Goal: Information Seeking & Learning: Learn about a topic

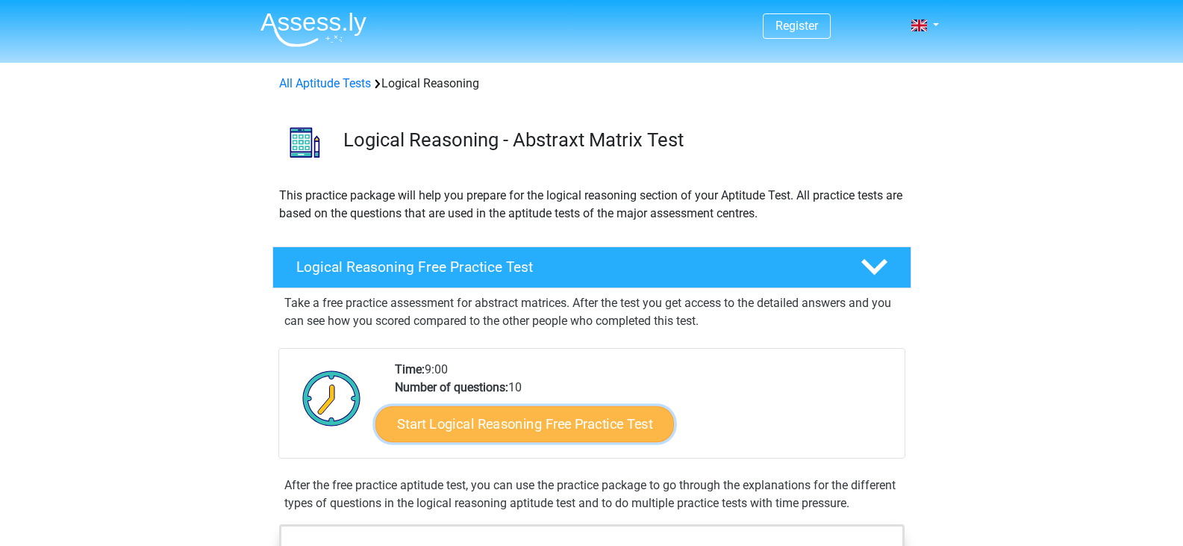
click at [502, 424] on link "Start Logical Reasoning Free Practice Test" at bounding box center [525, 423] width 299 height 36
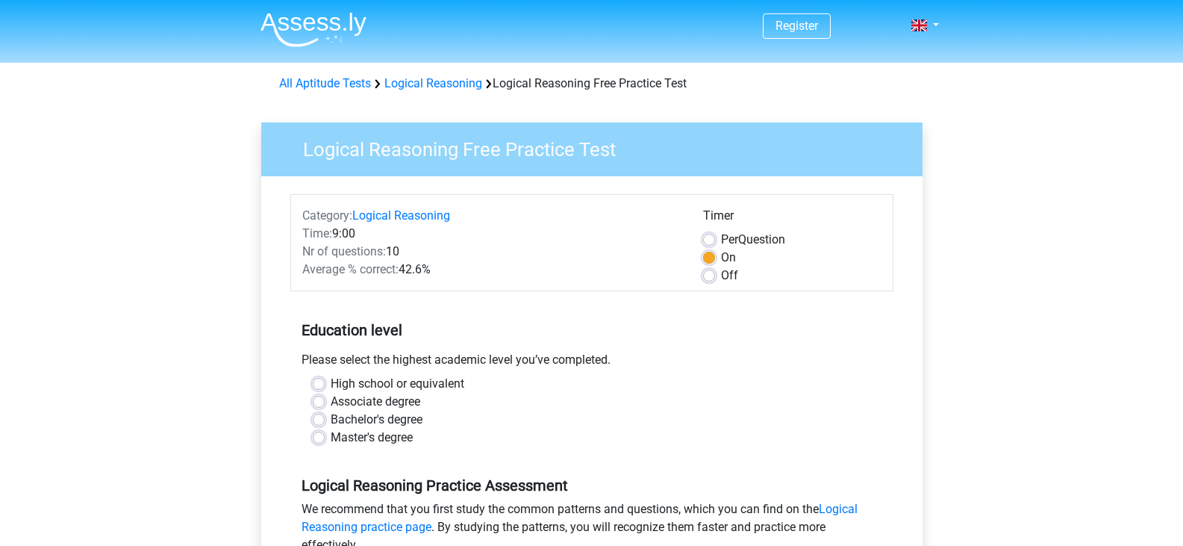
click at [331, 420] on label "Bachelor's degree" at bounding box center [377, 420] width 92 height 18
click at [317, 420] on input "Bachelor's degree" at bounding box center [319, 418] width 12 height 15
radio input "true"
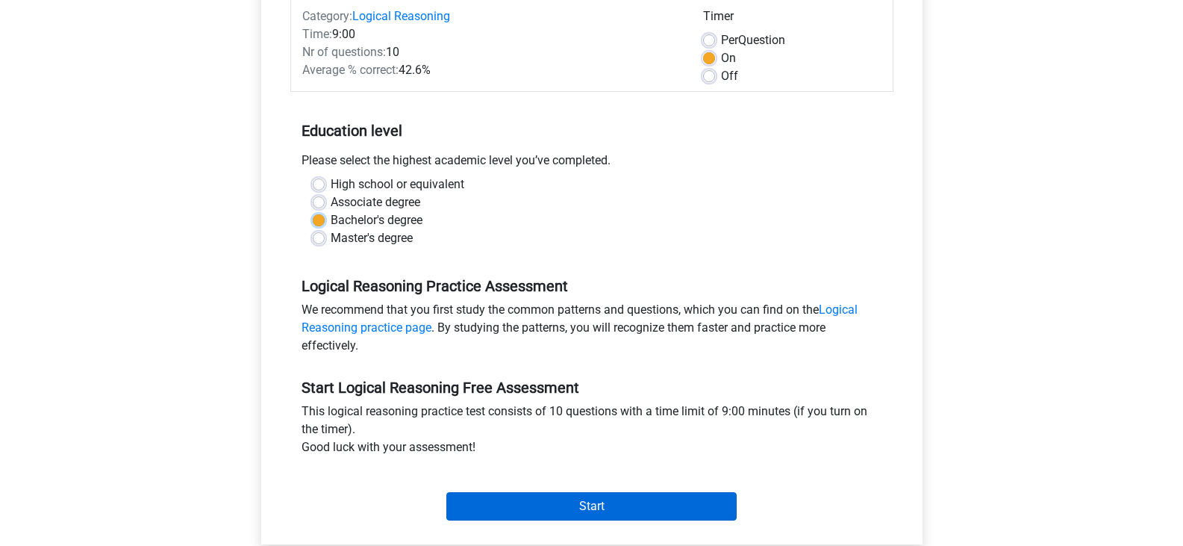
scroll to position [299, 0]
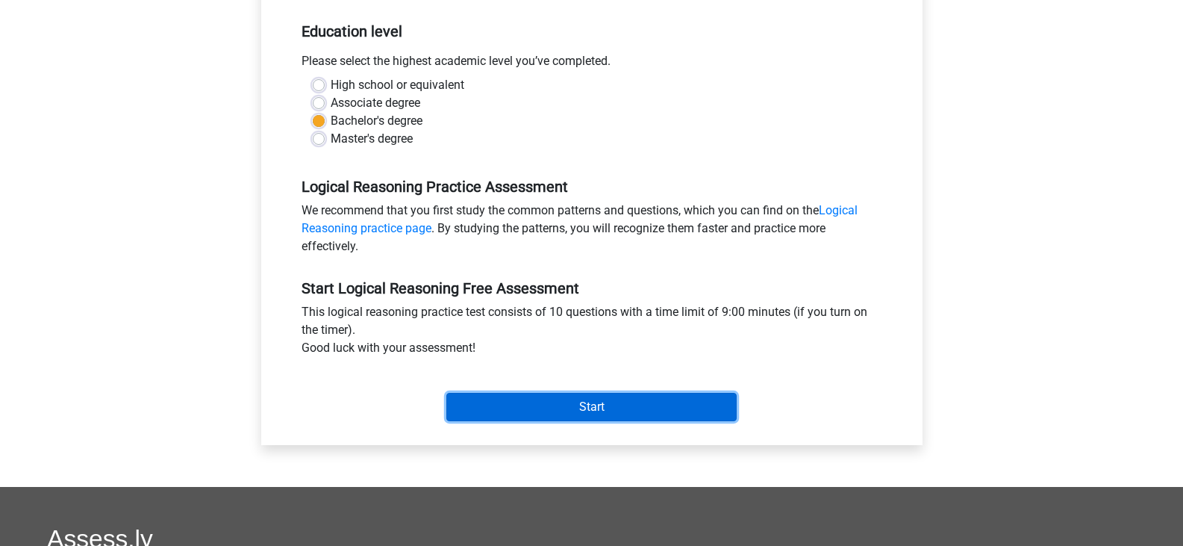
click at [539, 404] on input "Start" at bounding box center [591, 407] width 290 height 28
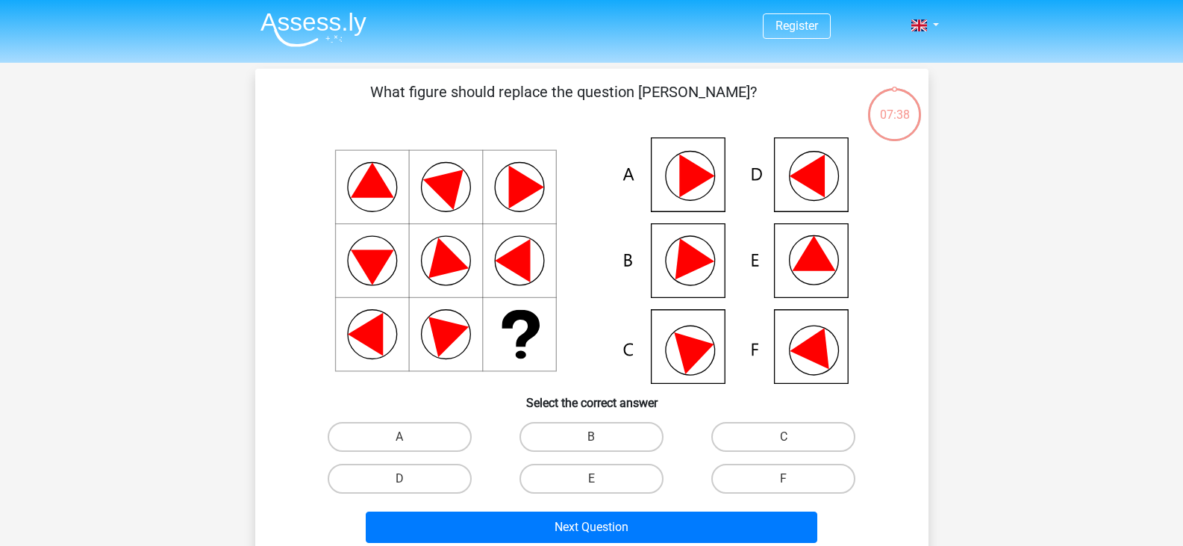
click at [682, 266] on icon at bounding box center [687, 254] width 54 height 50
click at [587, 429] on label "B" at bounding box center [592, 437] width 144 height 30
click at [591, 437] on input "B" at bounding box center [596, 442] width 10 height 10
radio input "true"
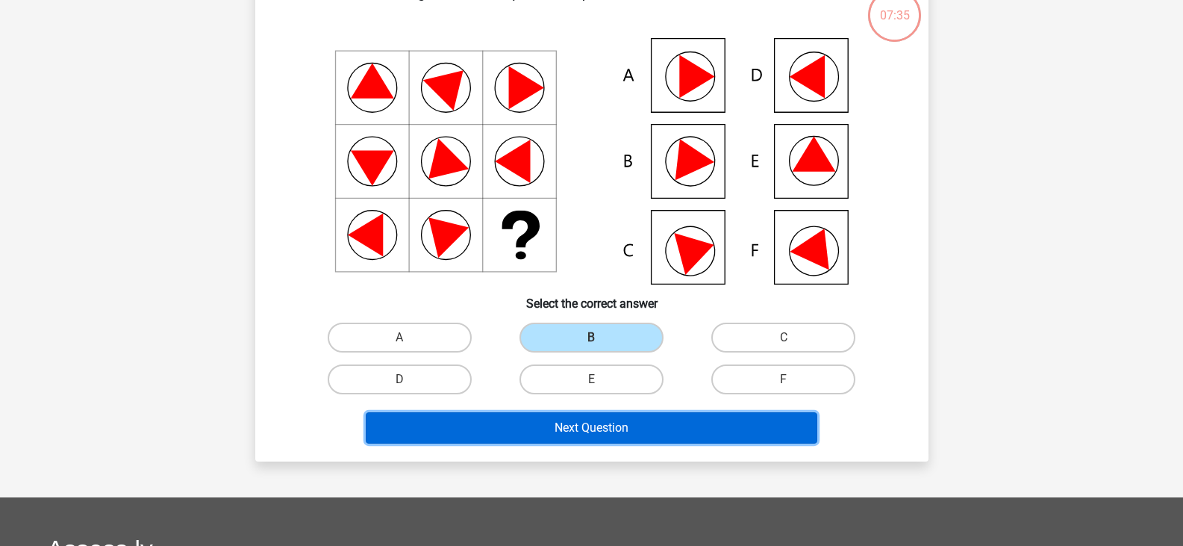
click at [614, 435] on button "Next Question" at bounding box center [592, 427] width 452 height 31
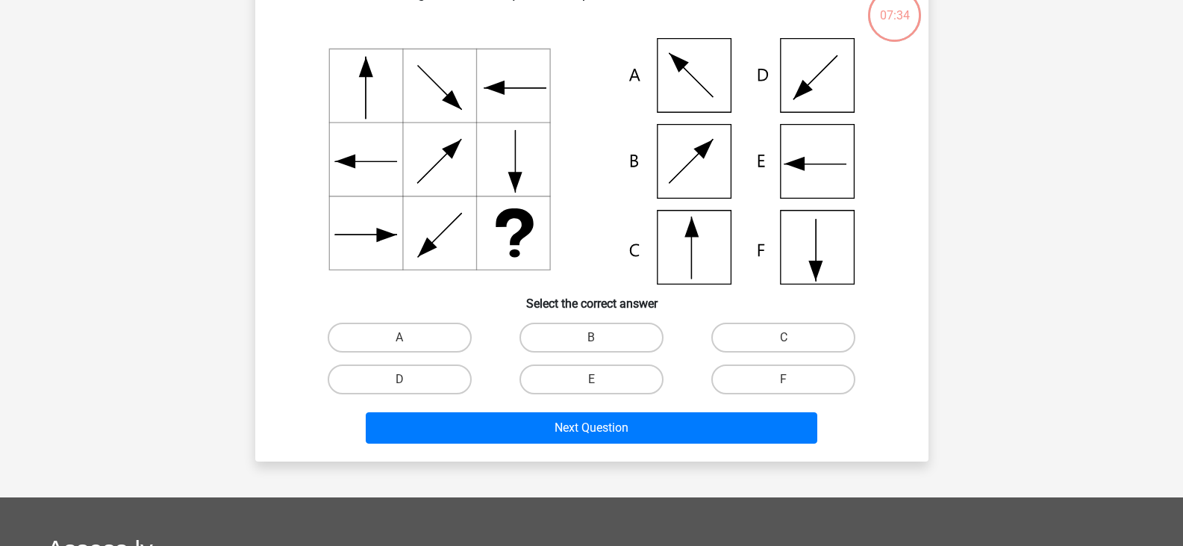
scroll to position [69, 0]
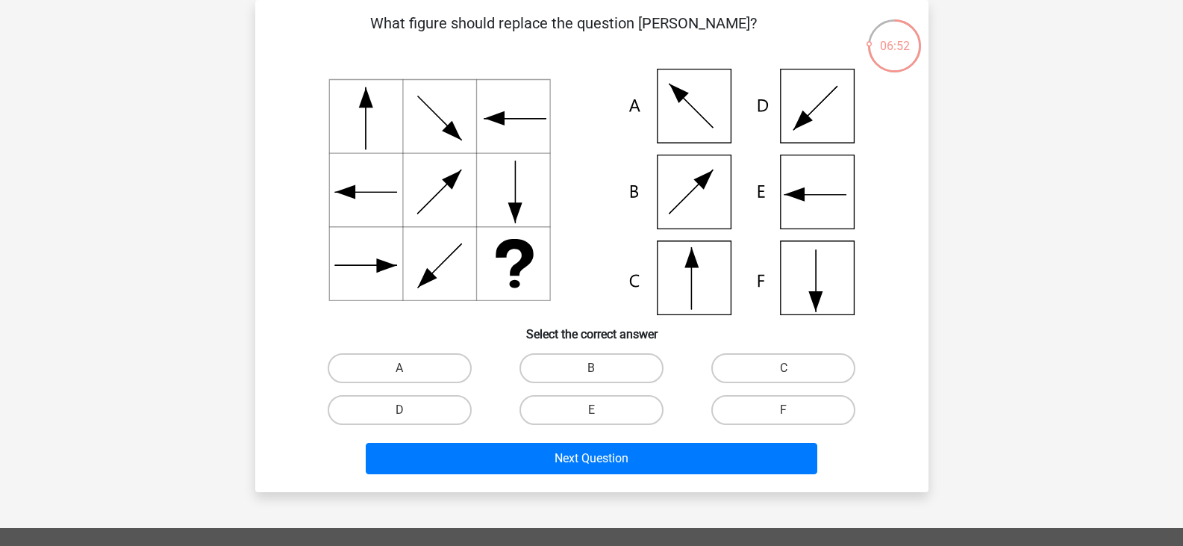
click at [685, 274] on icon at bounding box center [592, 192] width 602 height 246
click at [752, 381] on label "C" at bounding box center [783, 368] width 144 height 30
click at [784, 378] on input "C" at bounding box center [789, 373] width 10 height 10
radio input "true"
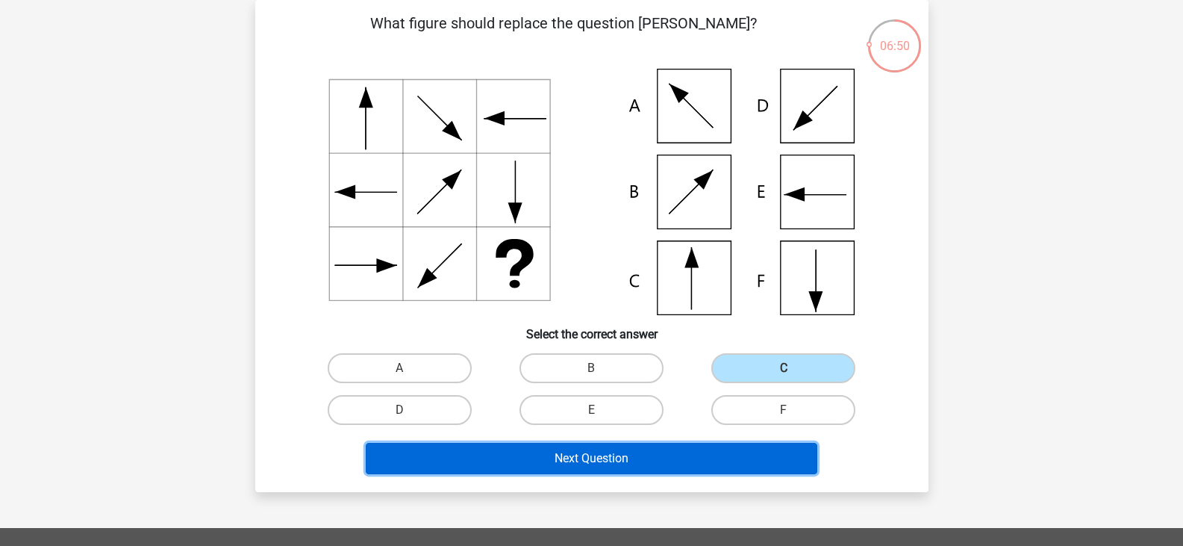
click at [653, 451] on button "Next Question" at bounding box center [592, 458] width 452 height 31
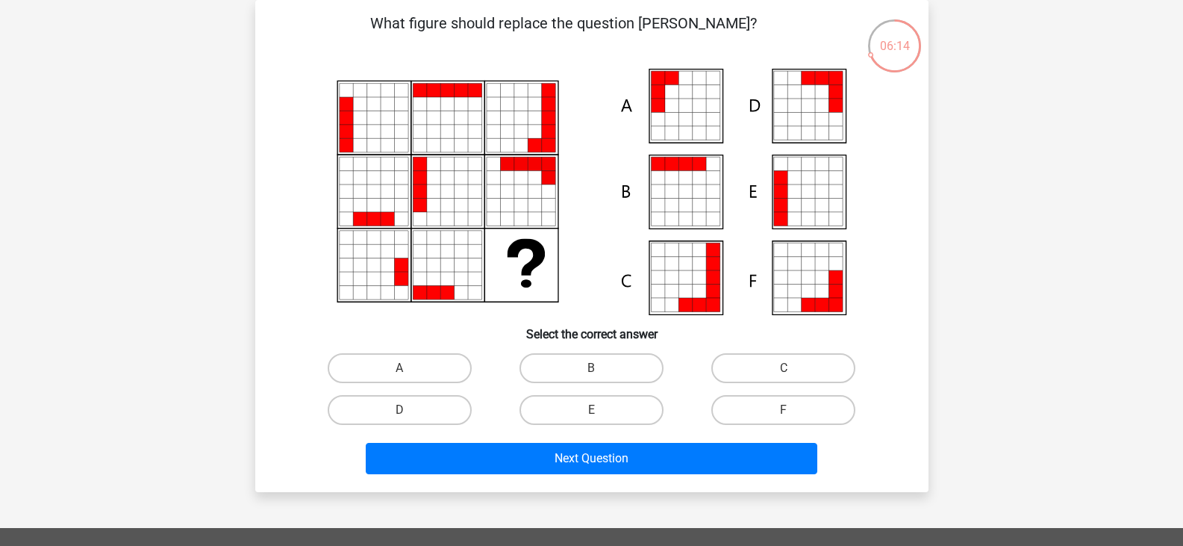
click at [698, 174] on icon at bounding box center [698, 177] width 13 height 13
click at [676, 177] on icon at bounding box center [671, 177] width 13 height 13
click at [603, 374] on label "B" at bounding box center [592, 368] width 144 height 30
click at [601, 374] on input "B" at bounding box center [596, 373] width 10 height 10
radio input "true"
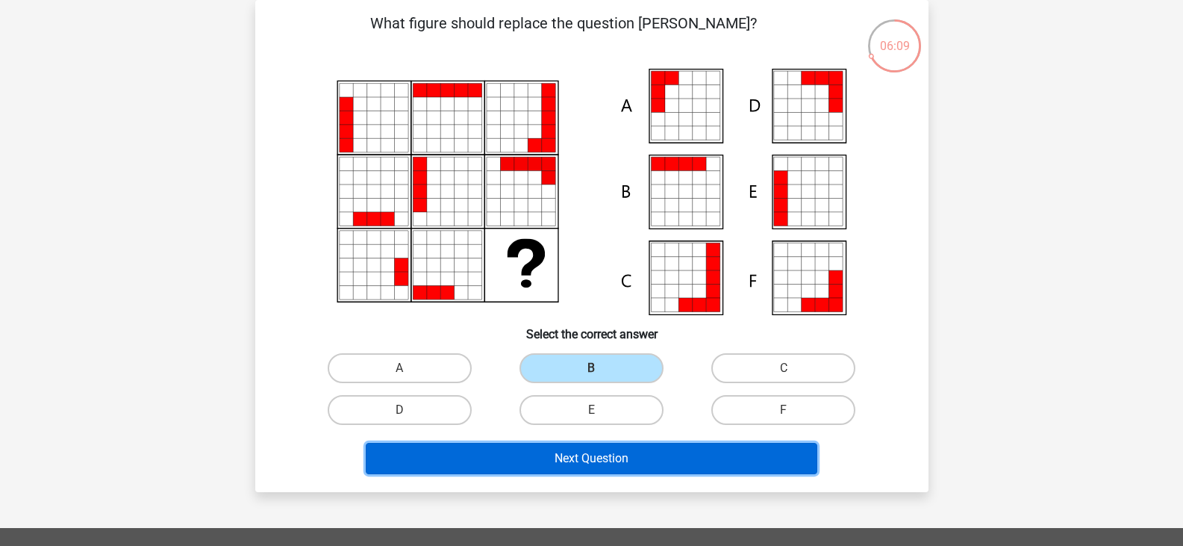
click at [590, 459] on button "Next Question" at bounding box center [592, 458] width 452 height 31
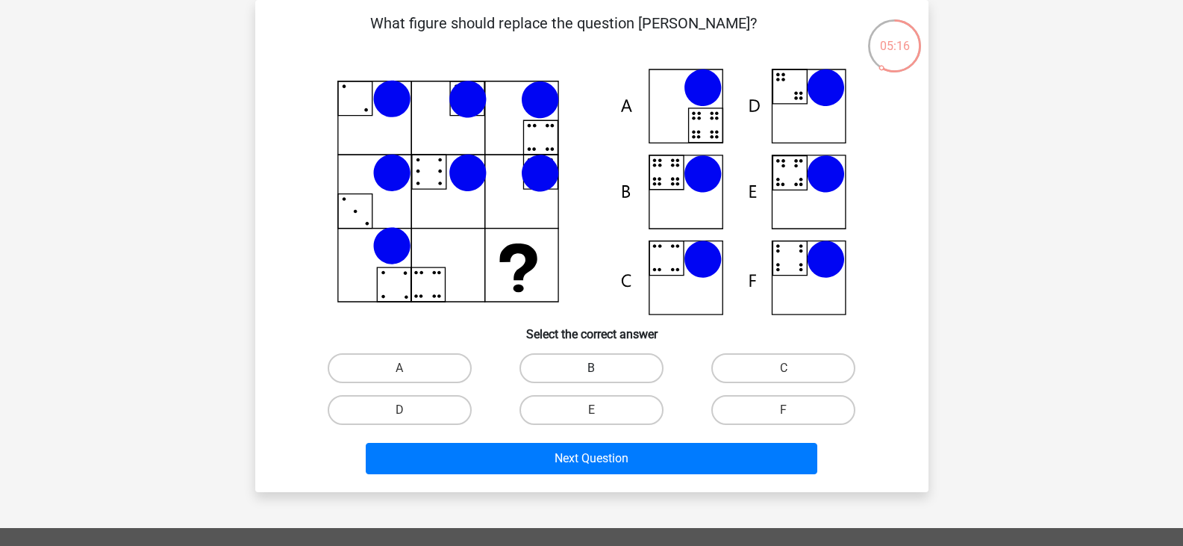
click at [623, 378] on label "B" at bounding box center [592, 368] width 144 height 30
click at [601, 378] on input "B" at bounding box center [596, 373] width 10 height 10
radio input "true"
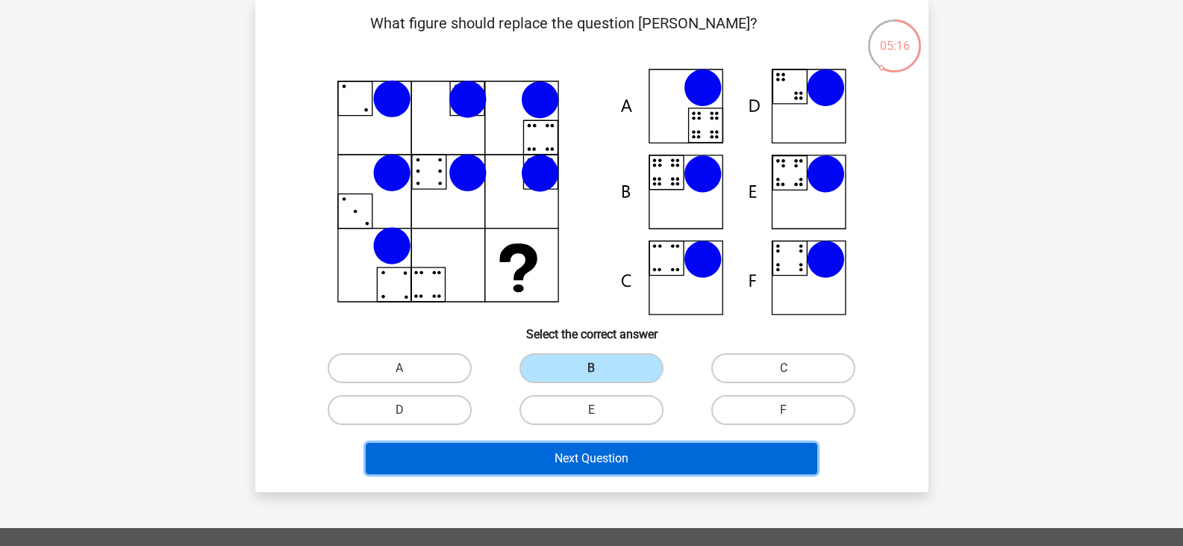
click at [622, 452] on button "Next Question" at bounding box center [592, 458] width 452 height 31
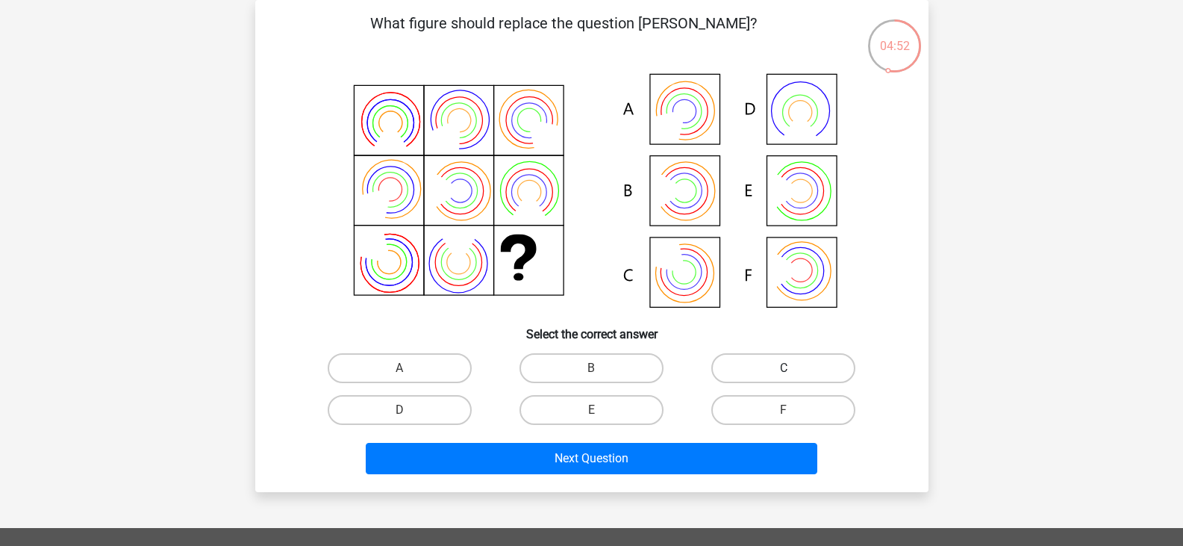
click at [797, 363] on label "C" at bounding box center [783, 368] width 144 height 30
click at [794, 368] on input "C" at bounding box center [789, 373] width 10 height 10
radio input "true"
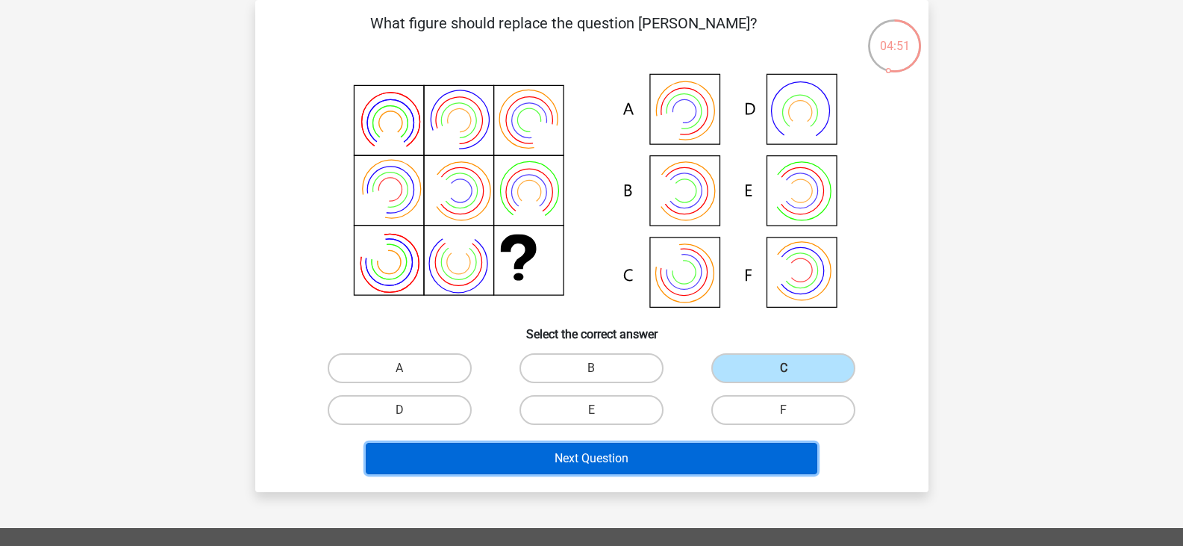
click at [663, 456] on button "Next Question" at bounding box center [592, 458] width 452 height 31
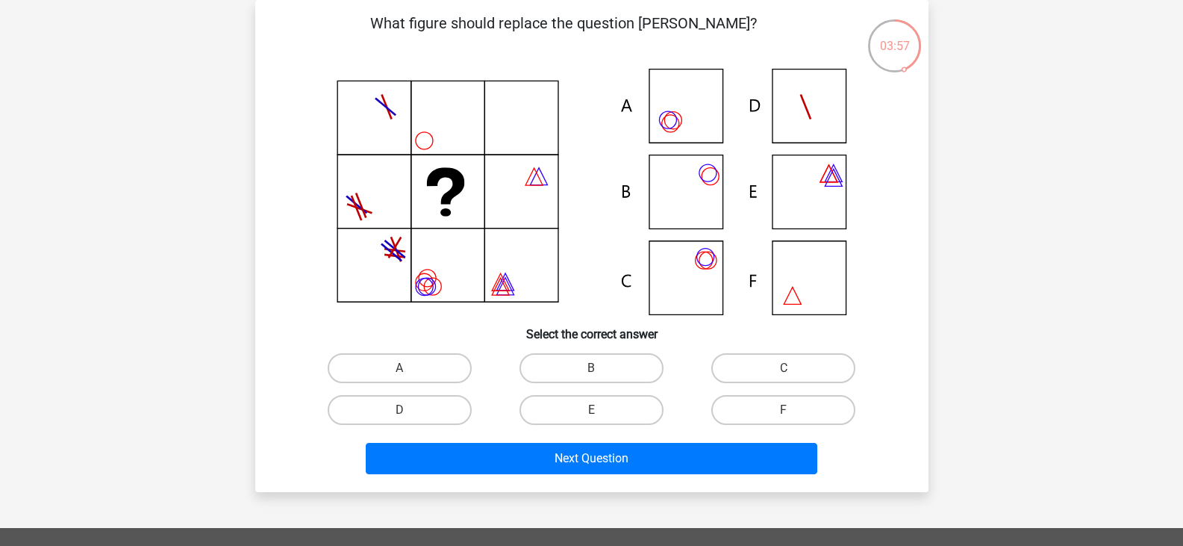
click at [683, 286] on icon at bounding box center [592, 192] width 602 height 246
click at [763, 372] on label "C" at bounding box center [783, 368] width 144 height 30
click at [784, 372] on input "C" at bounding box center [789, 373] width 10 height 10
radio input "true"
click at [691, 439] on div "Next Question" at bounding box center [592, 455] width 626 height 49
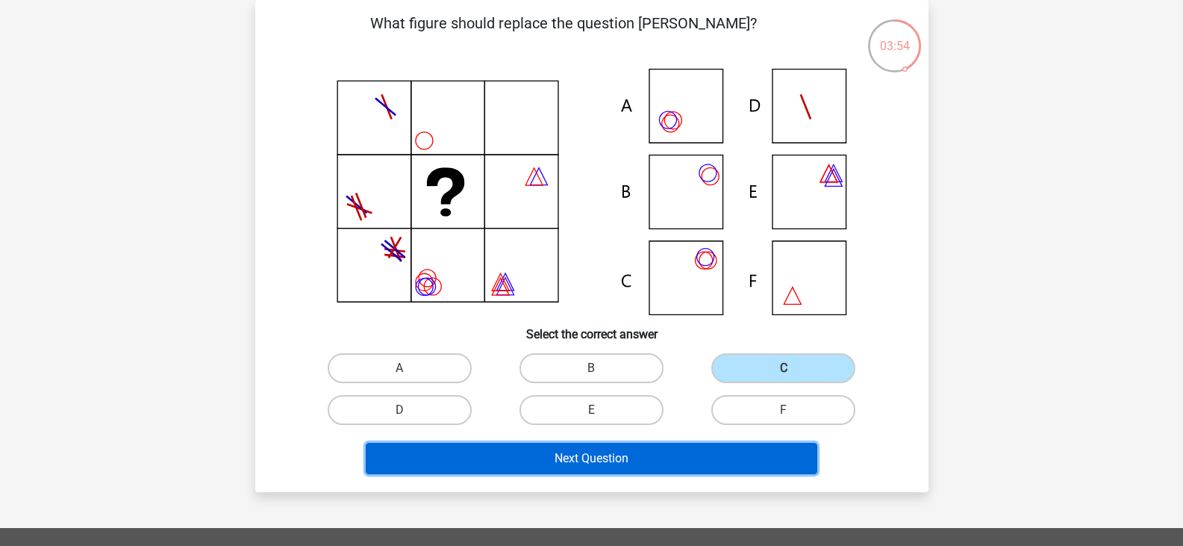
click at [685, 455] on button "Next Question" at bounding box center [592, 458] width 452 height 31
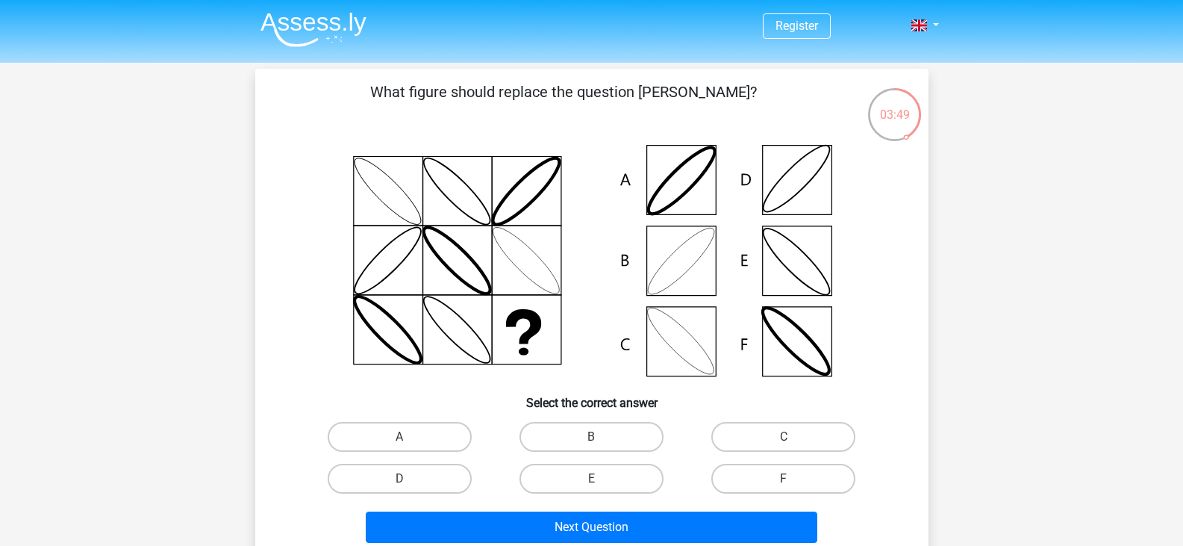
scroll to position [99, 0]
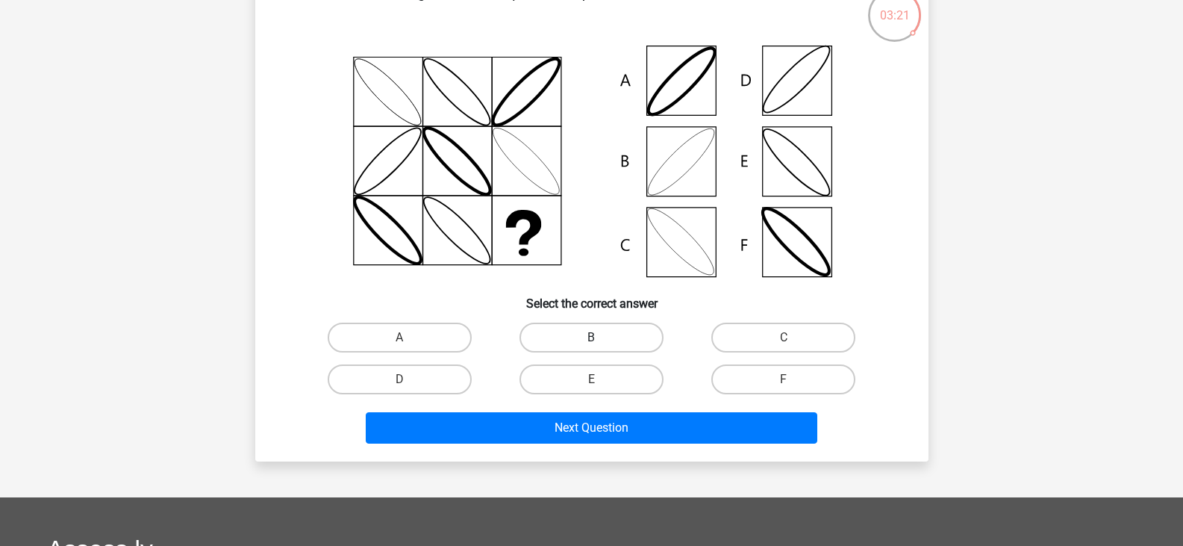
click at [586, 333] on label "B" at bounding box center [592, 337] width 144 height 30
click at [591, 337] on input "B" at bounding box center [596, 342] width 10 height 10
radio input "true"
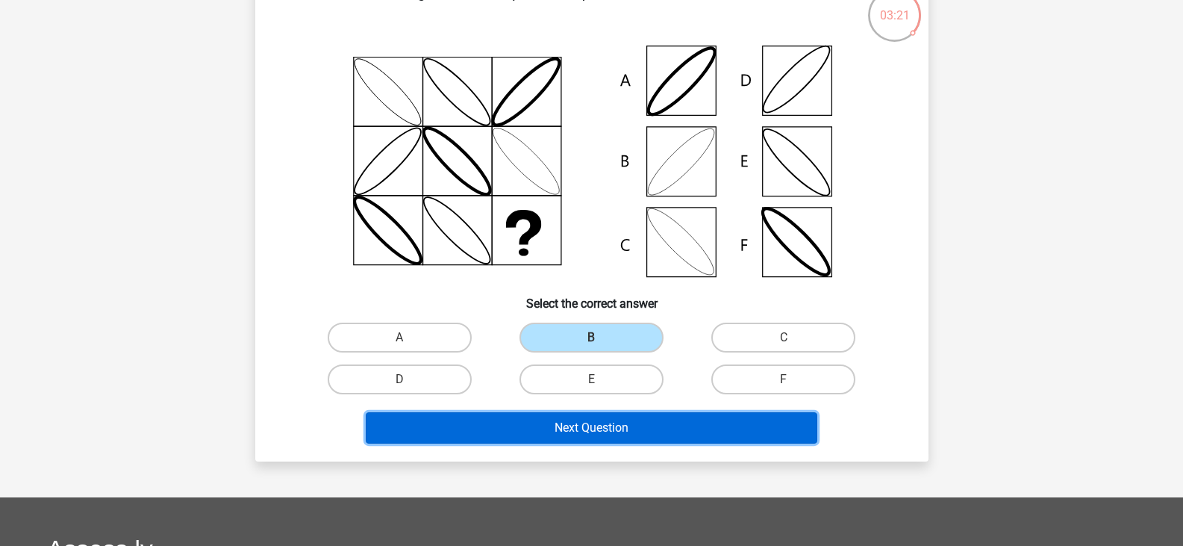
click at [582, 423] on button "Next Question" at bounding box center [592, 427] width 452 height 31
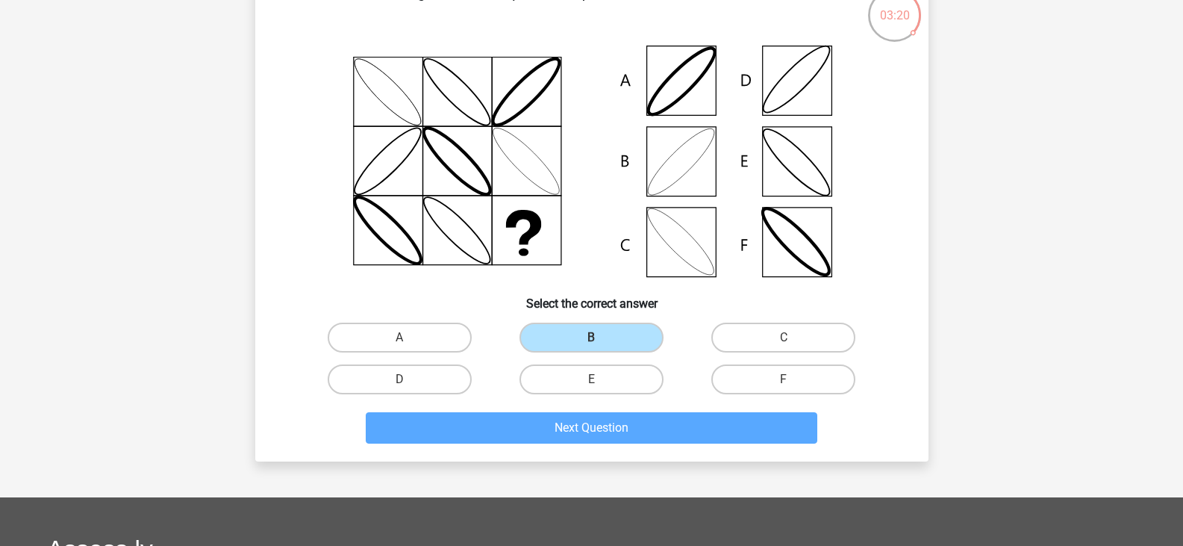
scroll to position [69, 0]
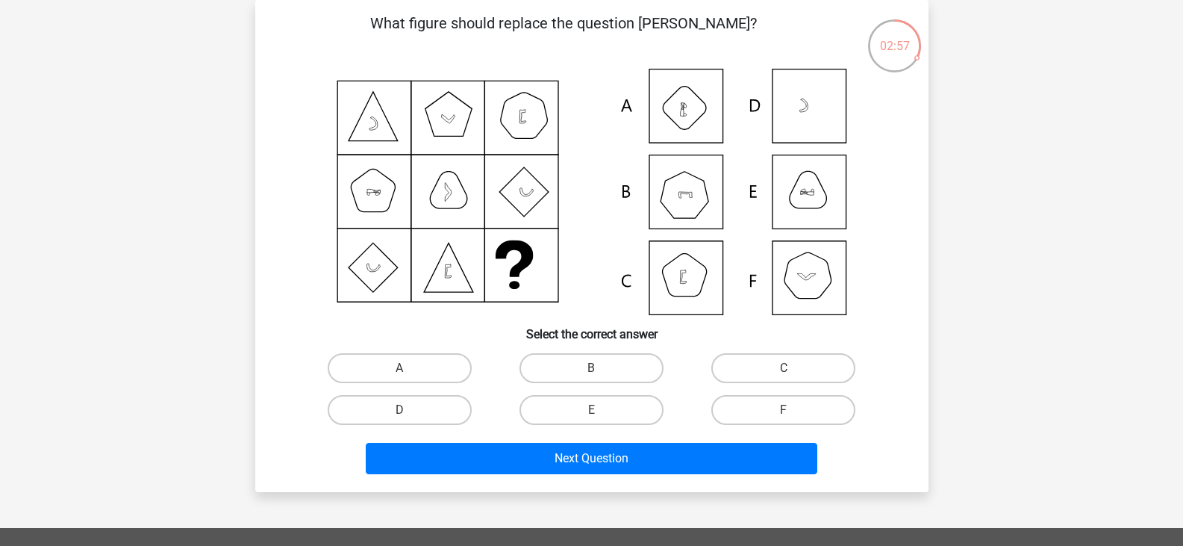
click at [803, 285] on icon at bounding box center [592, 192] width 602 height 246
click at [752, 402] on label "F" at bounding box center [783, 410] width 144 height 30
click at [784, 410] on input "F" at bounding box center [789, 415] width 10 height 10
radio input "true"
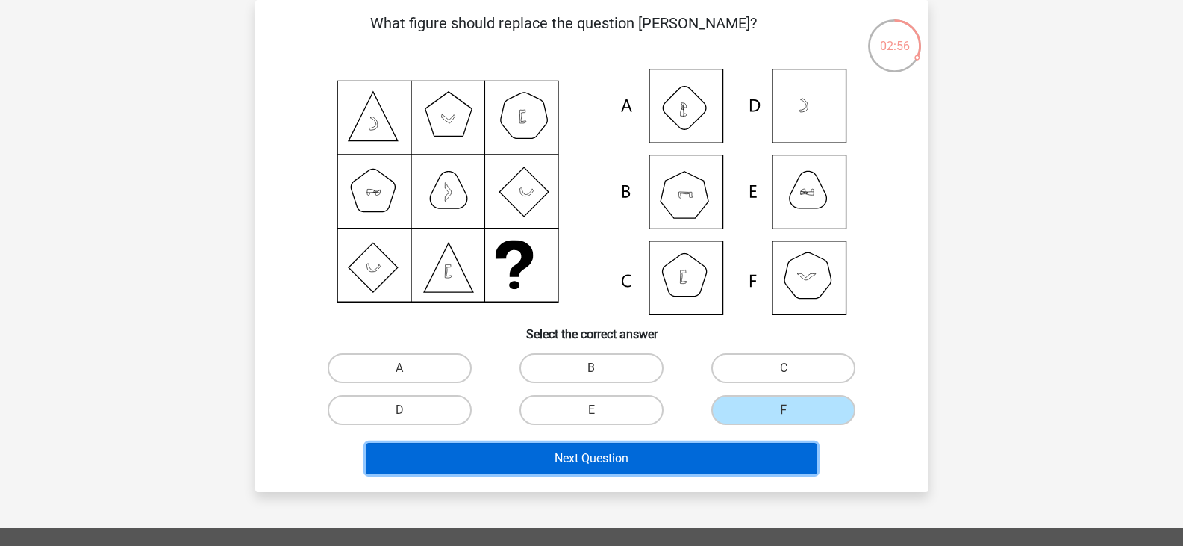
click at [671, 460] on button "Next Question" at bounding box center [592, 458] width 452 height 31
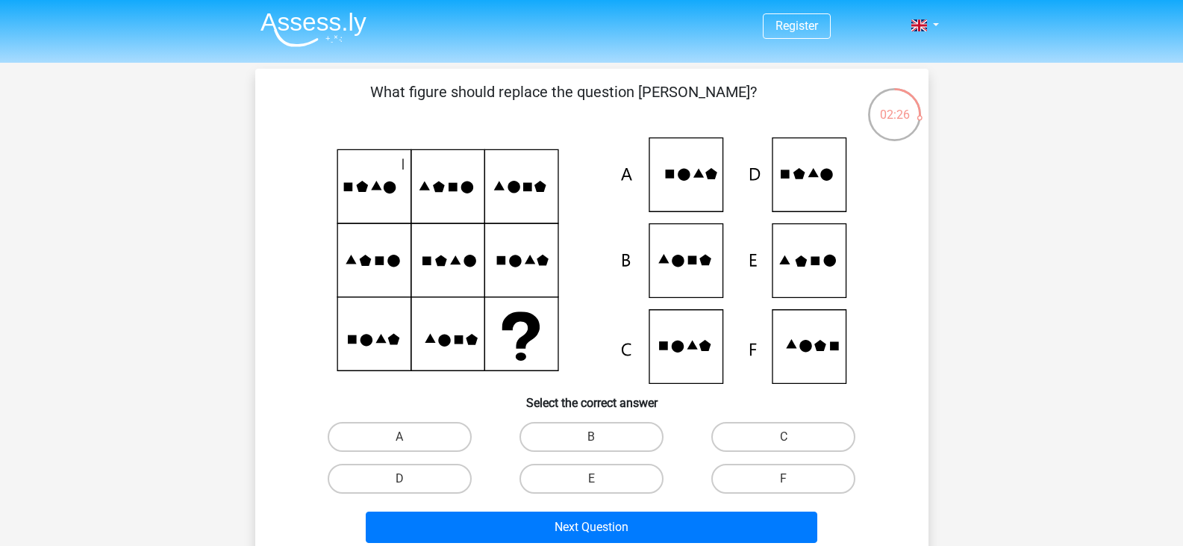
scroll to position [99, 0]
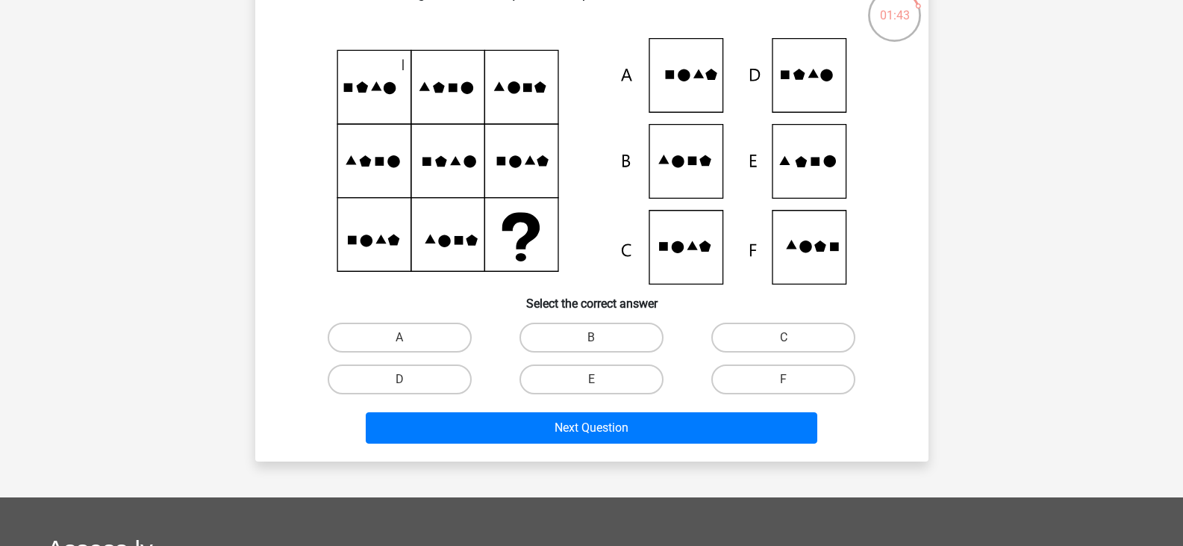
click at [791, 157] on icon at bounding box center [592, 161] width 602 height 246
click at [586, 376] on label "E" at bounding box center [592, 379] width 144 height 30
click at [591, 379] on input "E" at bounding box center [596, 384] width 10 height 10
radio input "true"
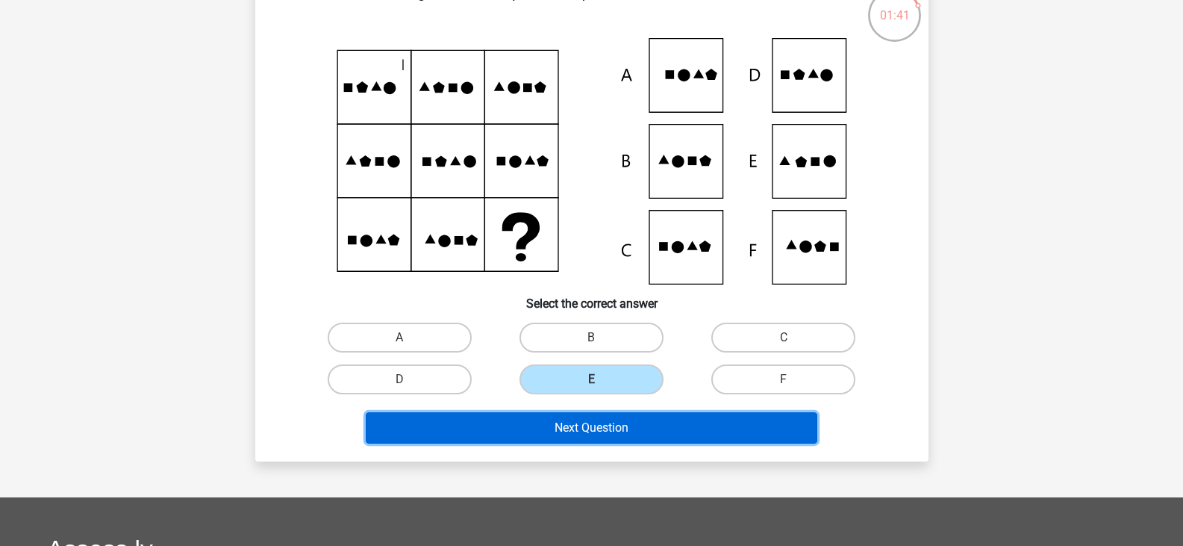
click at [620, 426] on button "Next Question" at bounding box center [592, 427] width 452 height 31
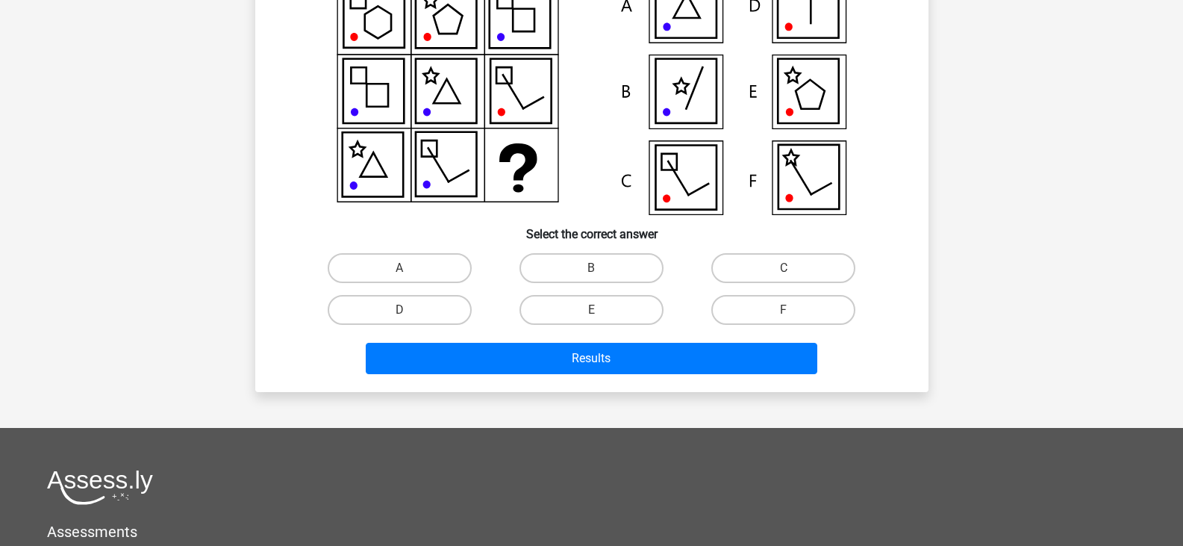
scroll to position [69, 0]
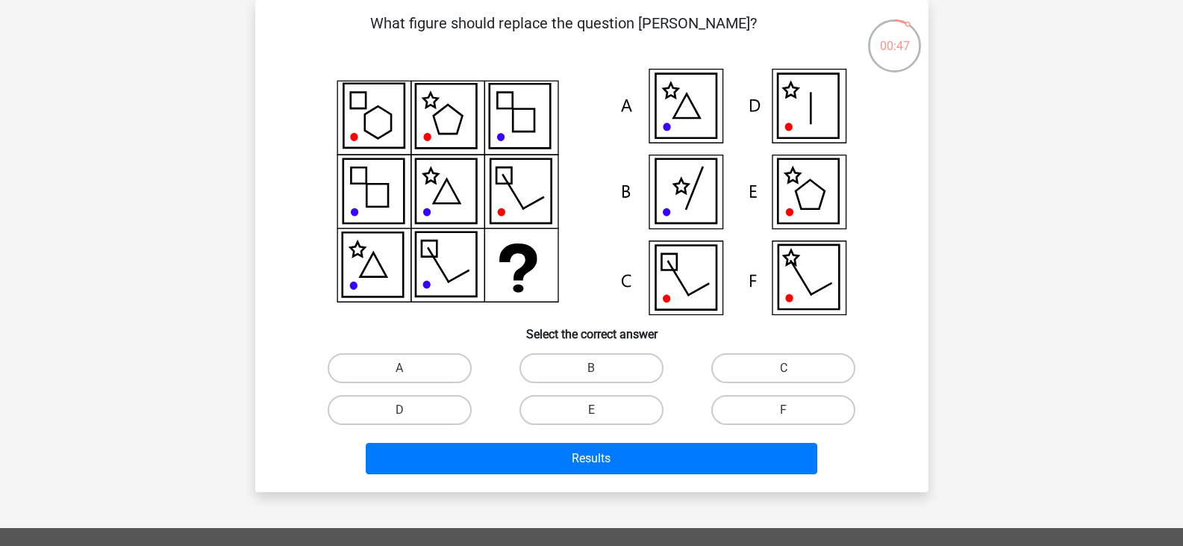
click at [808, 188] on icon at bounding box center [808, 191] width 60 height 64
click at [614, 402] on label "E" at bounding box center [592, 410] width 144 height 30
click at [601, 410] on input "E" at bounding box center [596, 415] width 10 height 10
radio input "true"
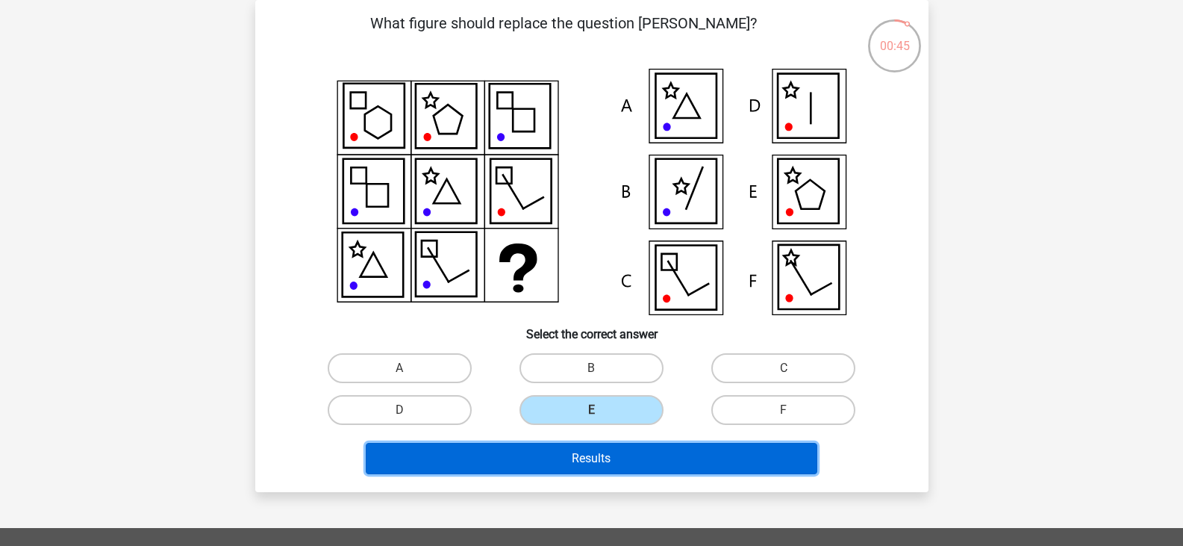
click at [614, 460] on button "Results" at bounding box center [592, 458] width 452 height 31
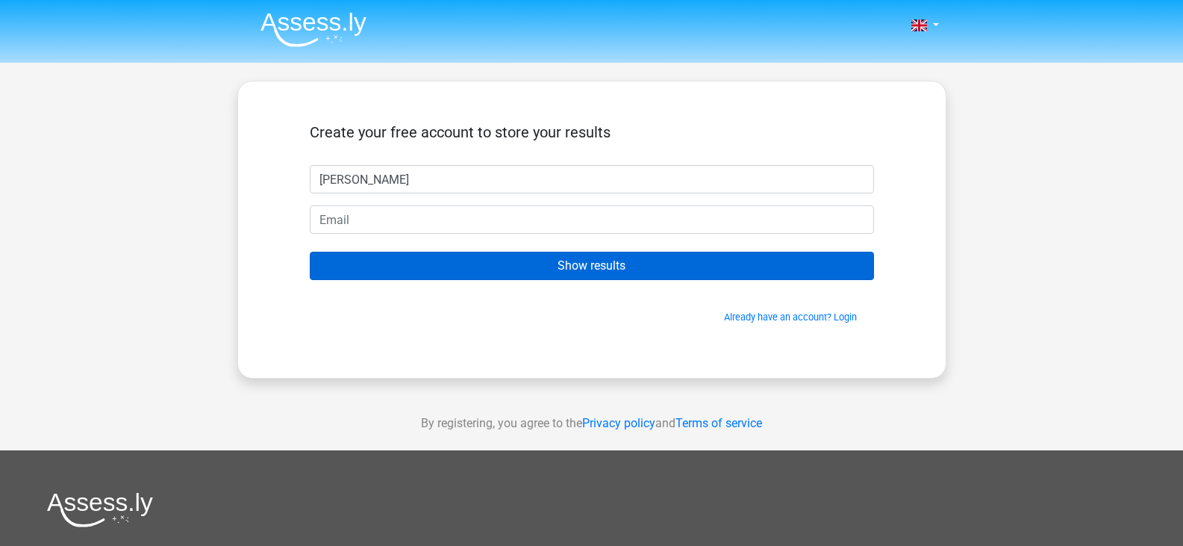
type input "[PERSON_NAME]"
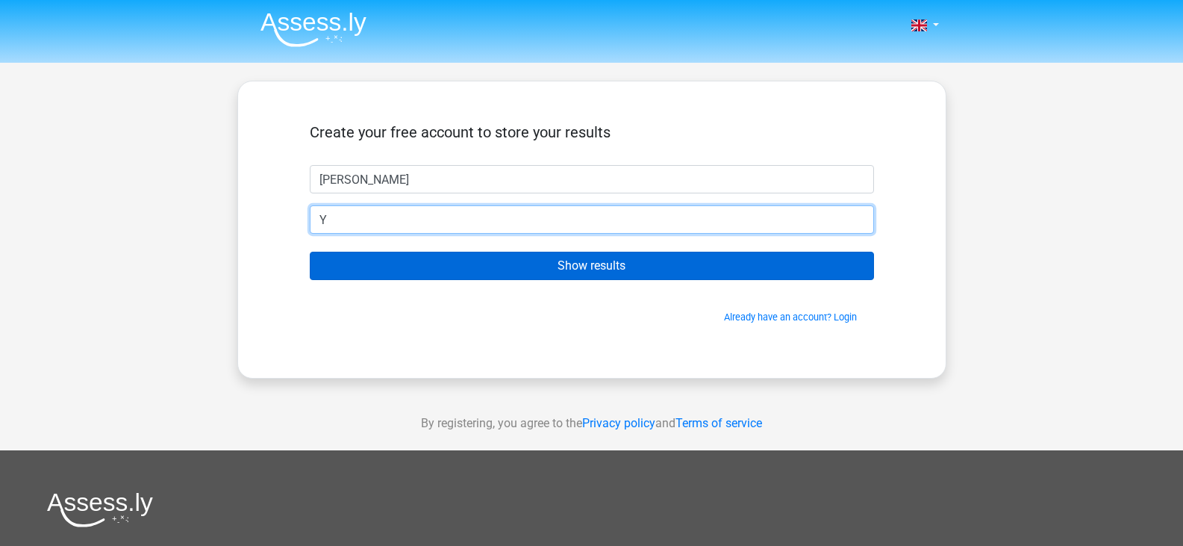
type input "Yolaknauj@gmail.com"
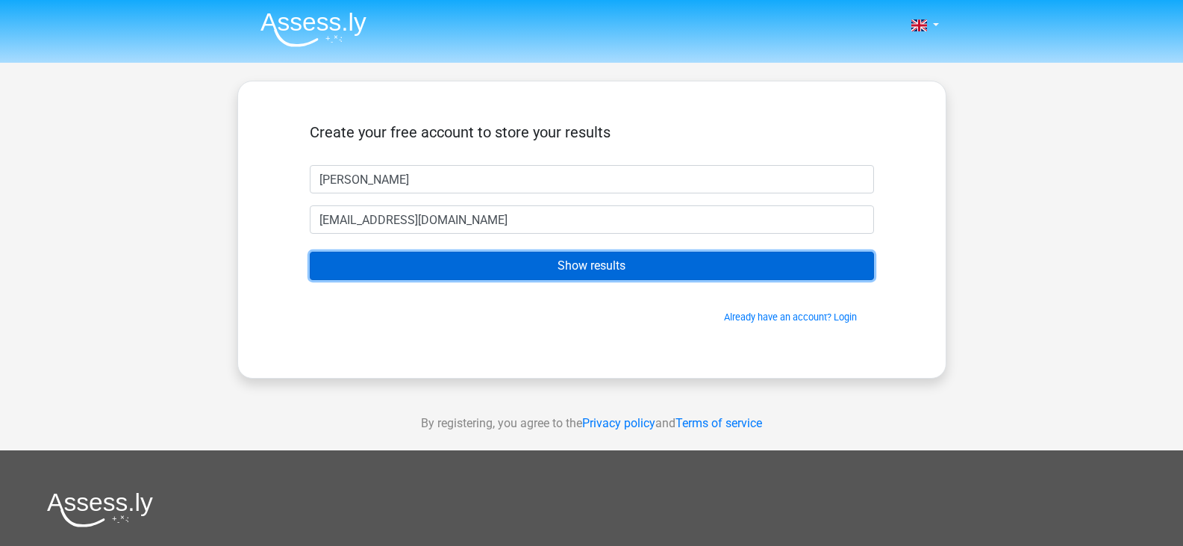
click at [512, 268] on input "Show results" at bounding box center [592, 266] width 564 height 28
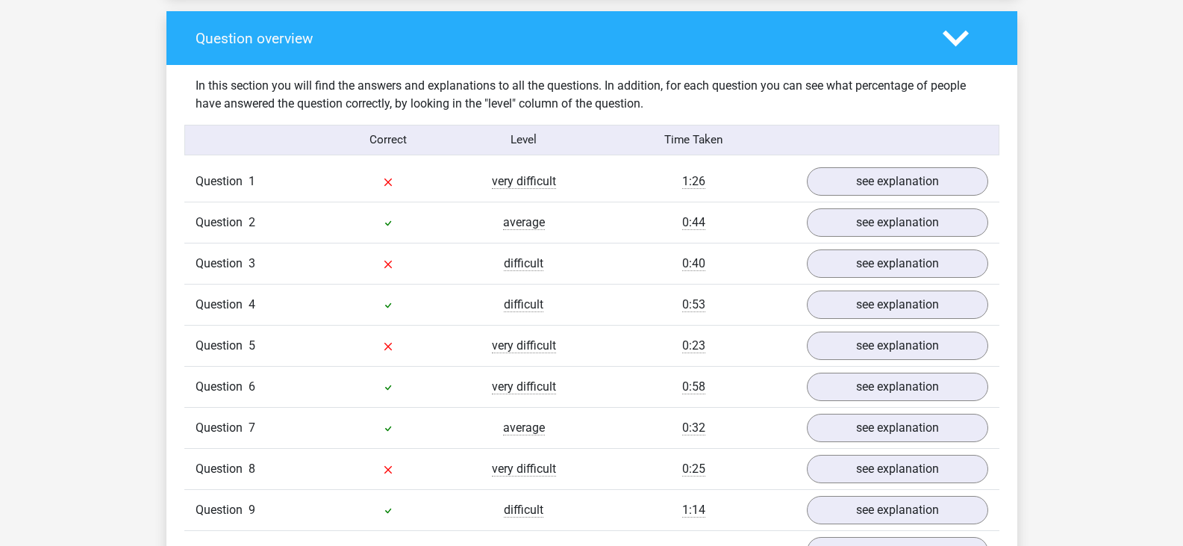
scroll to position [995, 0]
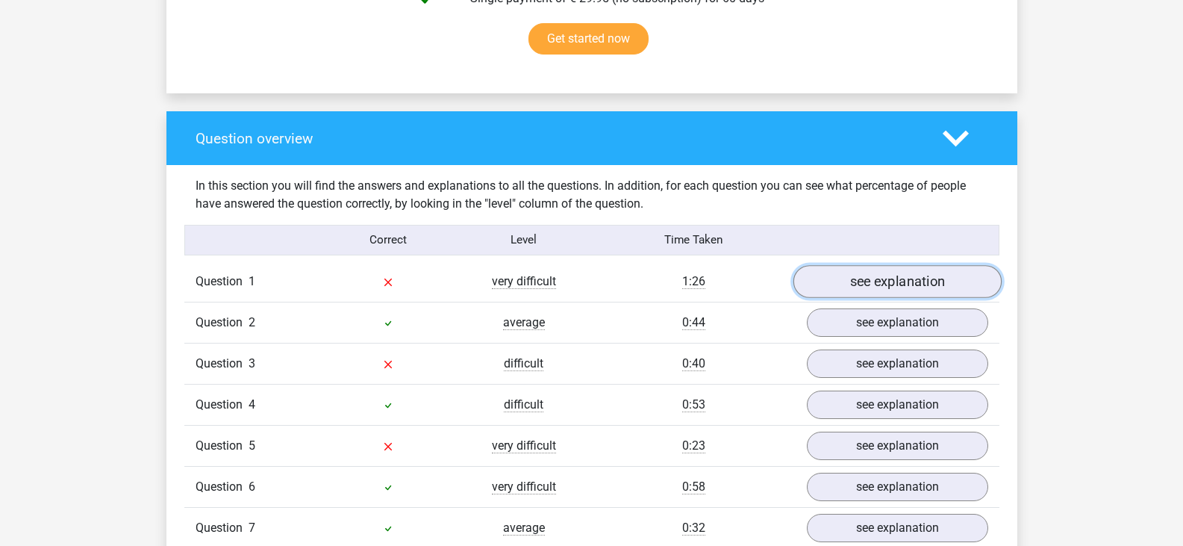
click at [909, 287] on link "see explanation" at bounding box center [897, 281] width 208 height 33
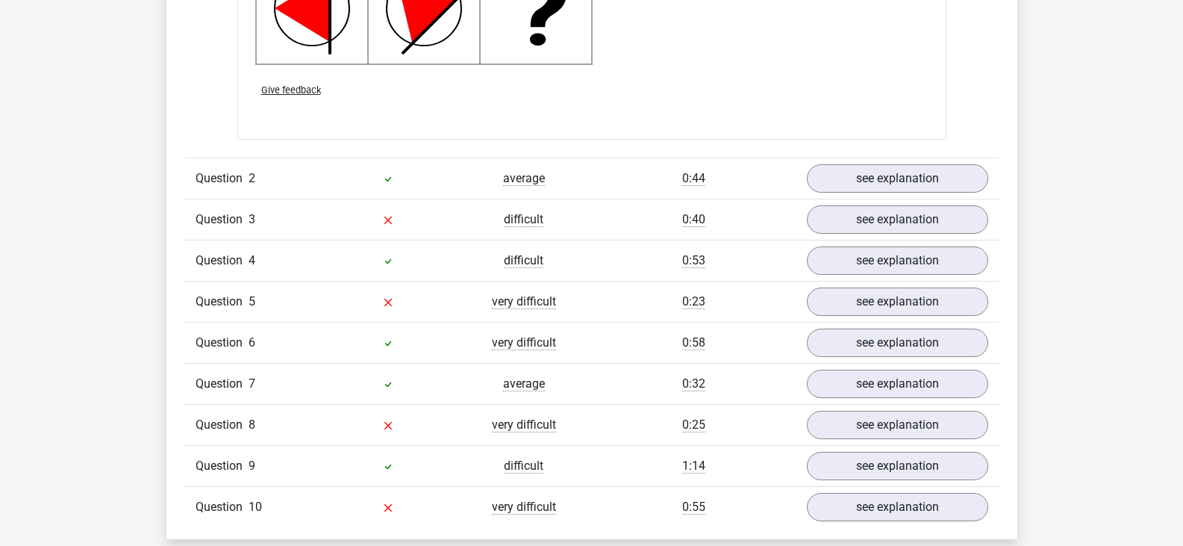
scroll to position [1991, 0]
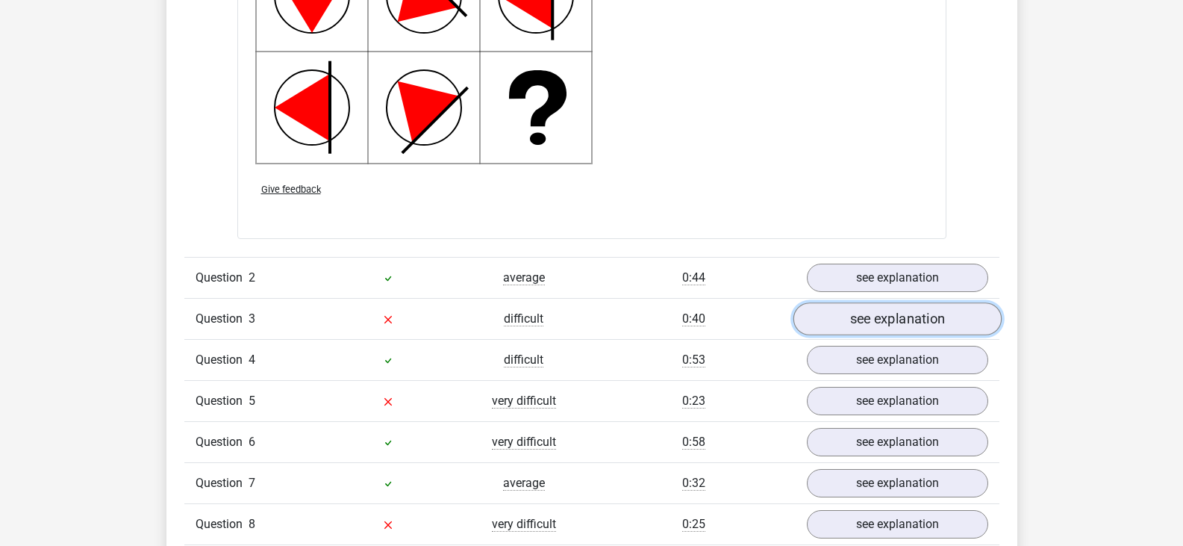
click at [931, 317] on link "see explanation" at bounding box center [897, 319] width 208 height 33
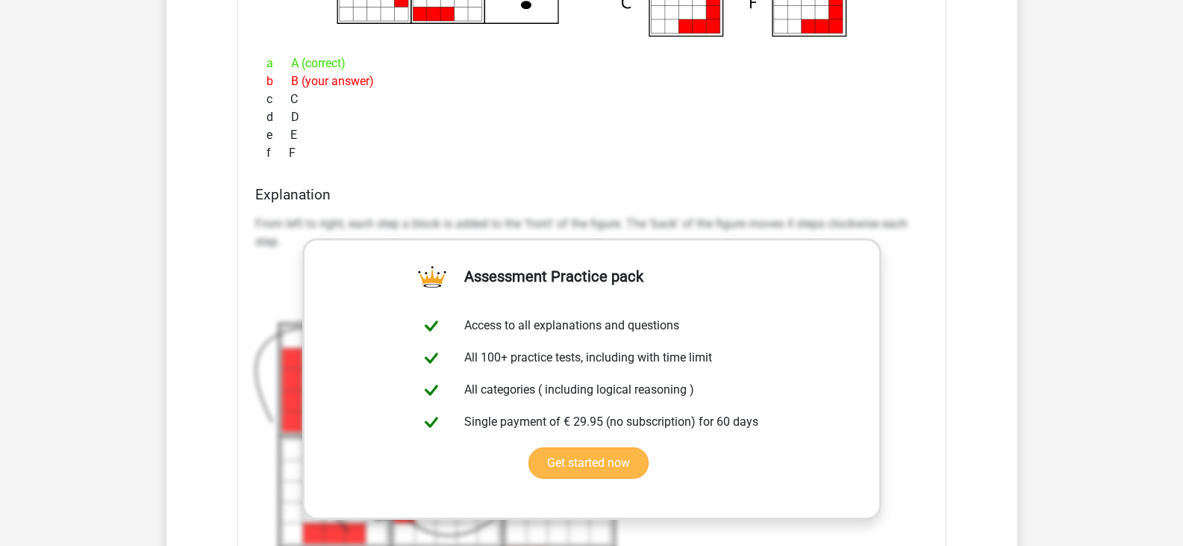
scroll to position [2787, 0]
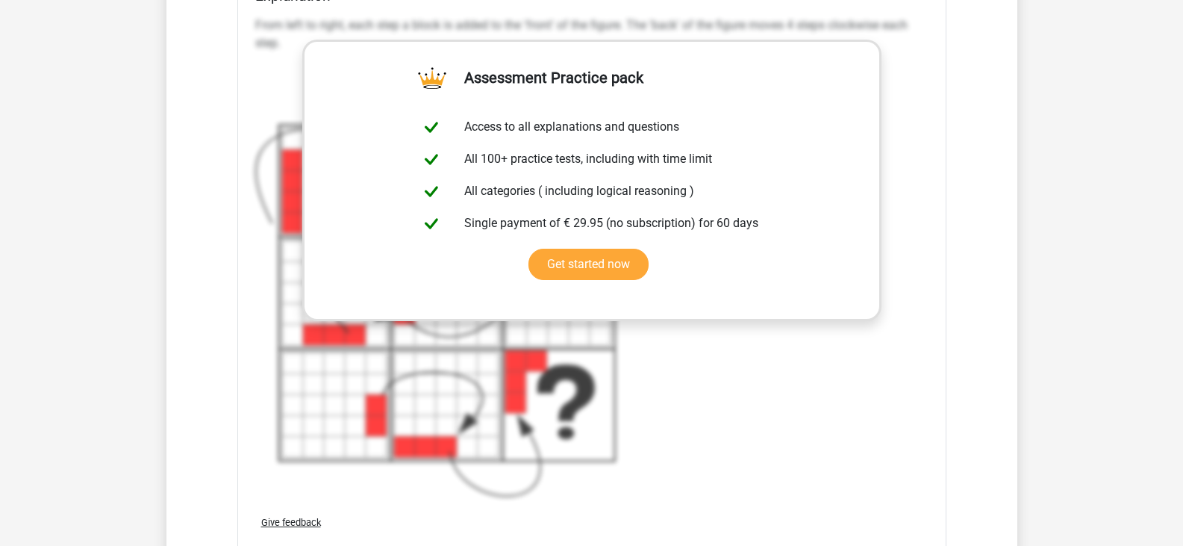
click at [694, 390] on div "From left to right, each step a block is added to the 'front' of the figure. Th…" at bounding box center [591, 256] width 673 height 493
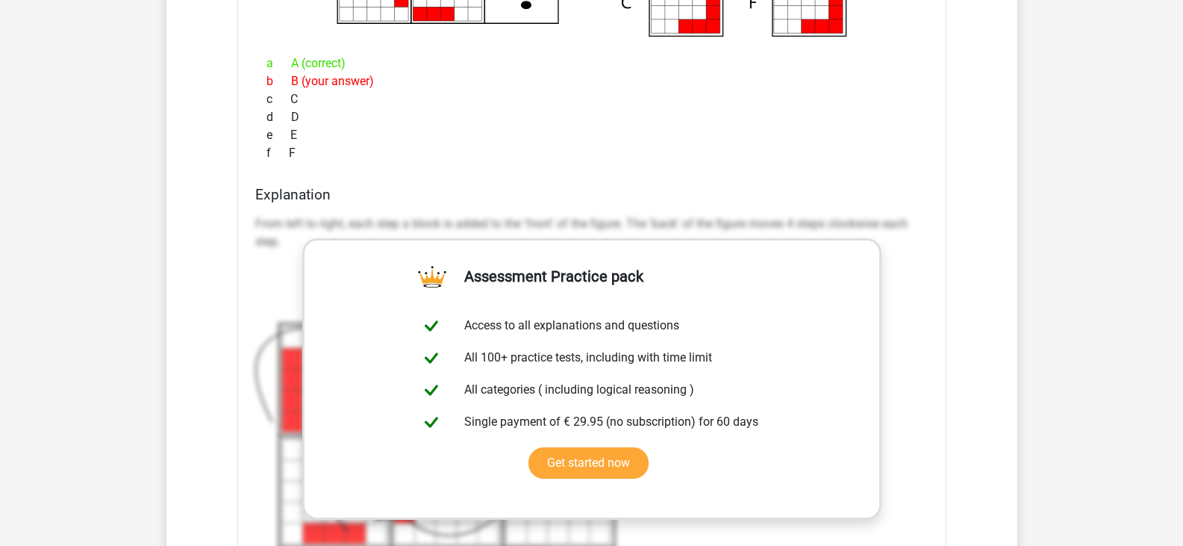
click at [418, 166] on div "a A (correct) b B (your answer) c C d D e E f F" at bounding box center [591, 108] width 673 height 119
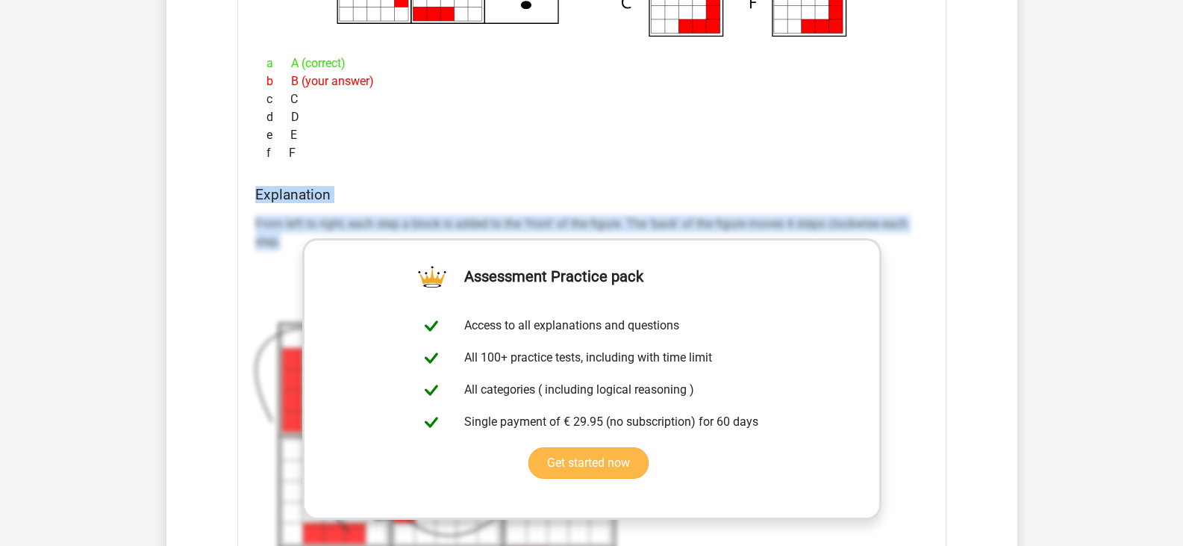
drag, startPoint x: 272, startPoint y: 261, endPoint x: 392, endPoint y: 287, distance: 122.1
click at [392, 287] on div "What figure should replace the question mark?" at bounding box center [591, 265] width 709 height 1011
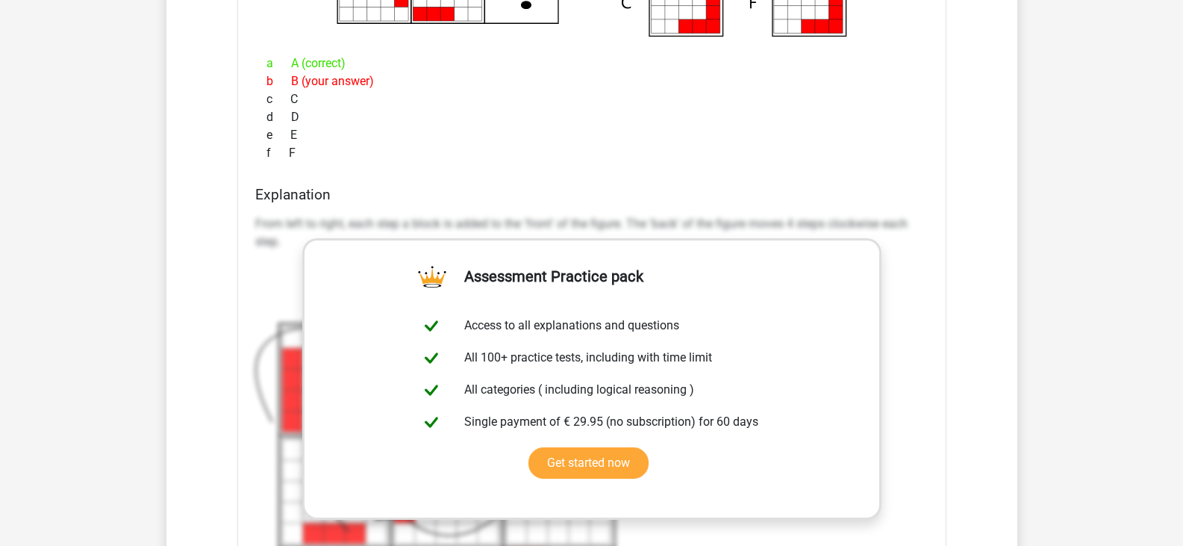
click at [549, 152] on div "f F" at bounding box center [591, 153] width 673 height 18
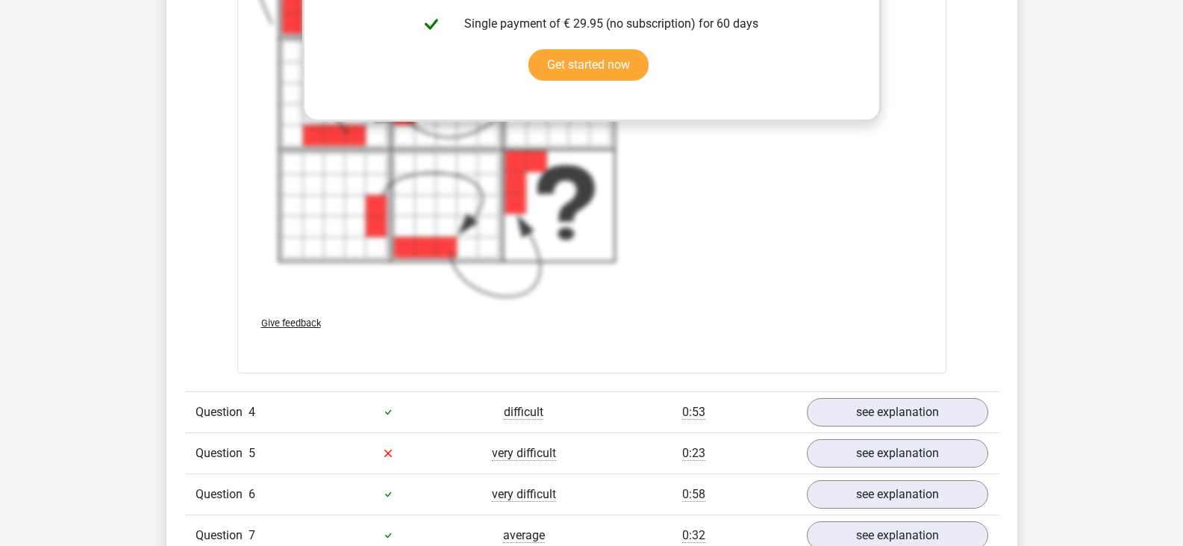
scroll to position [3185, 0]
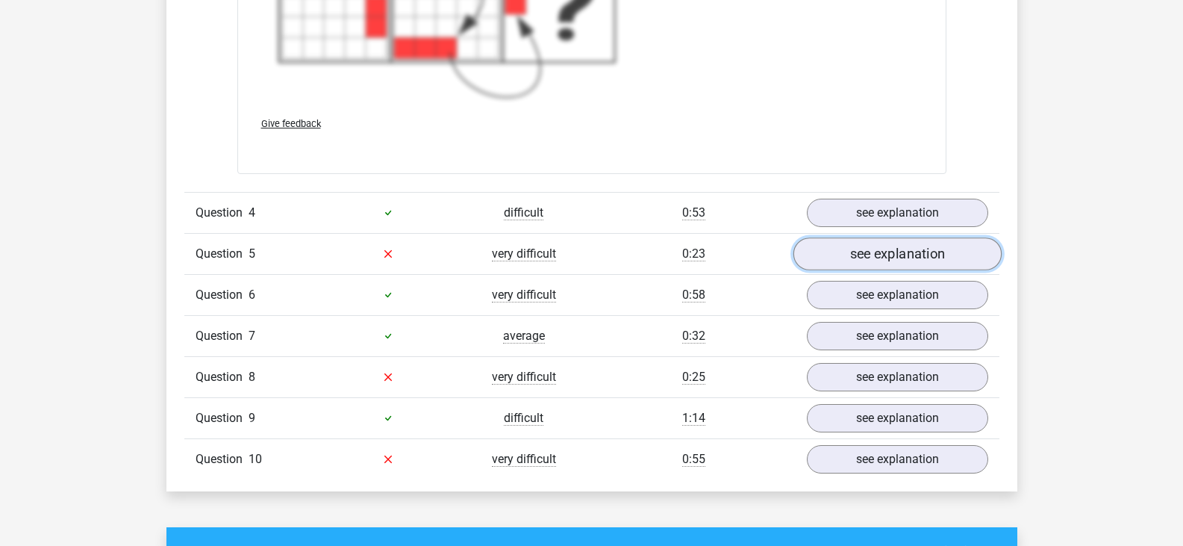
click at [861, 247] on link "see explanation" at bounding box center [897, 253] width 208 height 33
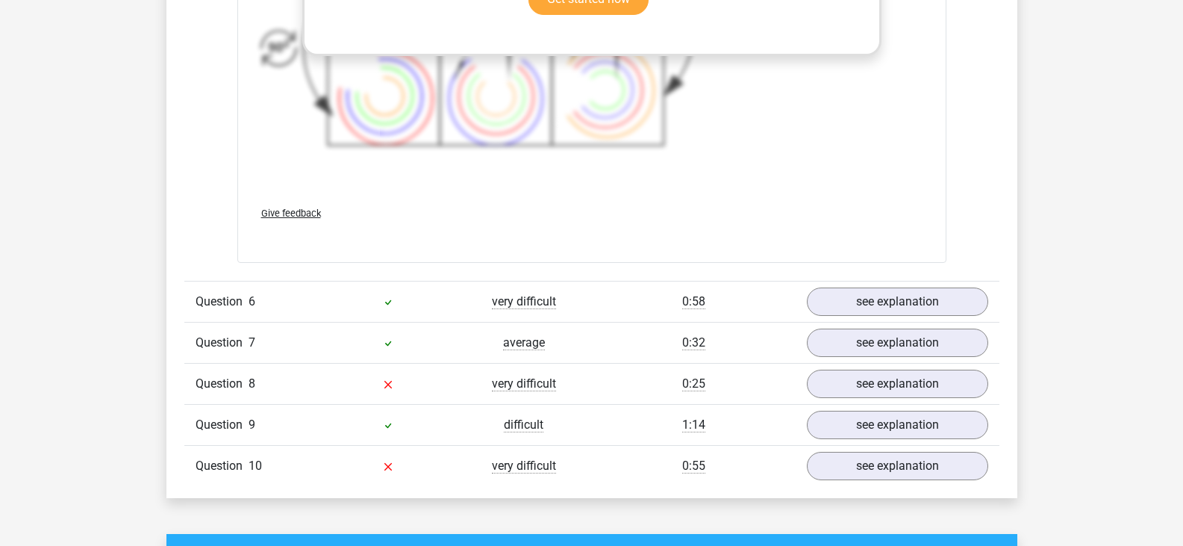
scroll to position [4280, 0]
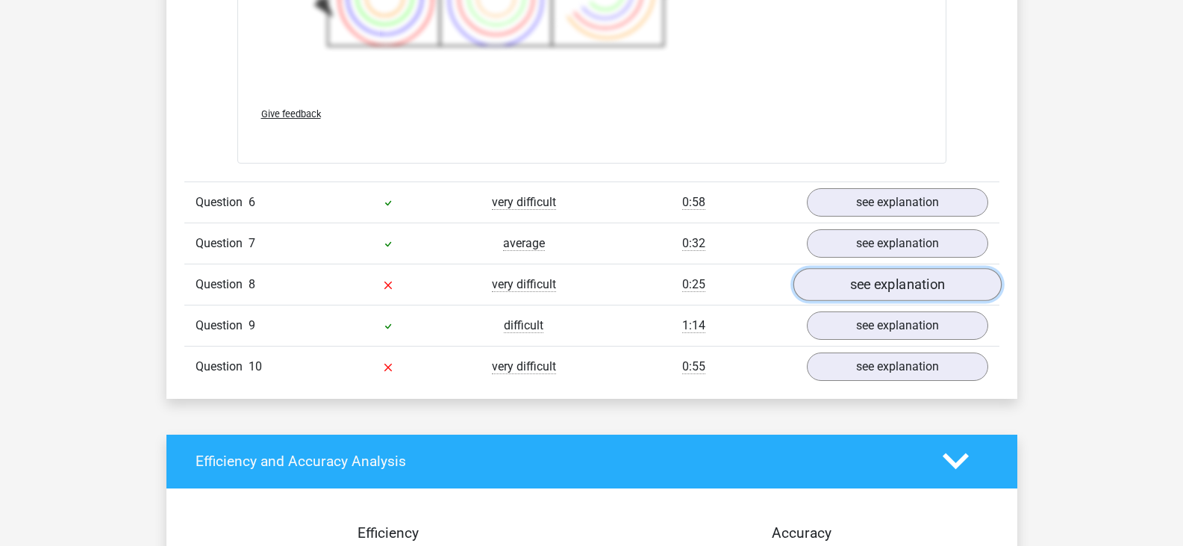
click at [865, 287] on link "see explanation" at bounding box center [897, 284] width 208 height 33
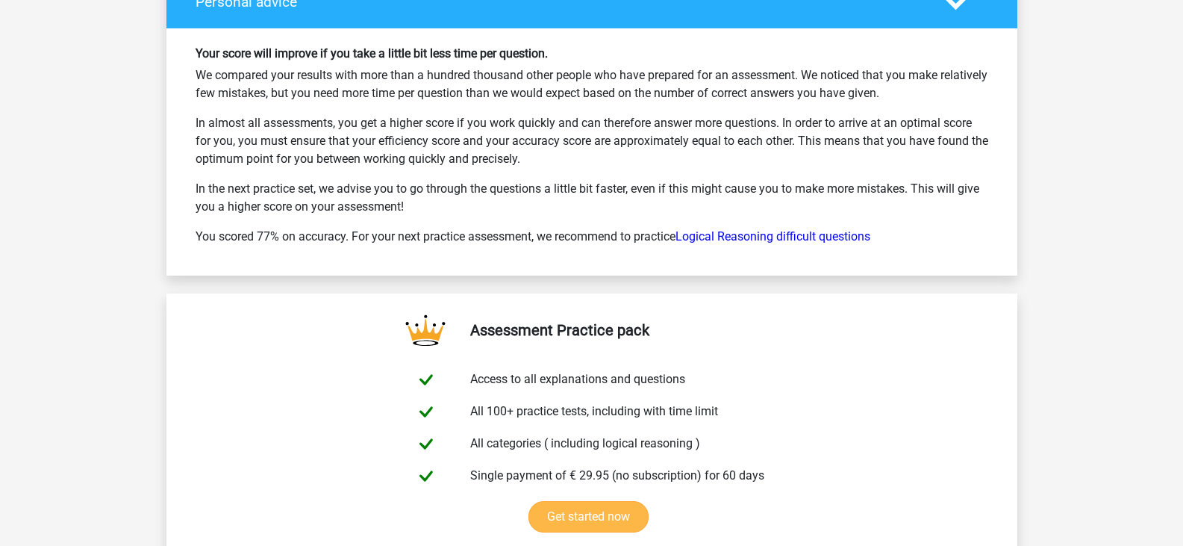
scroll to position [5674, 0]
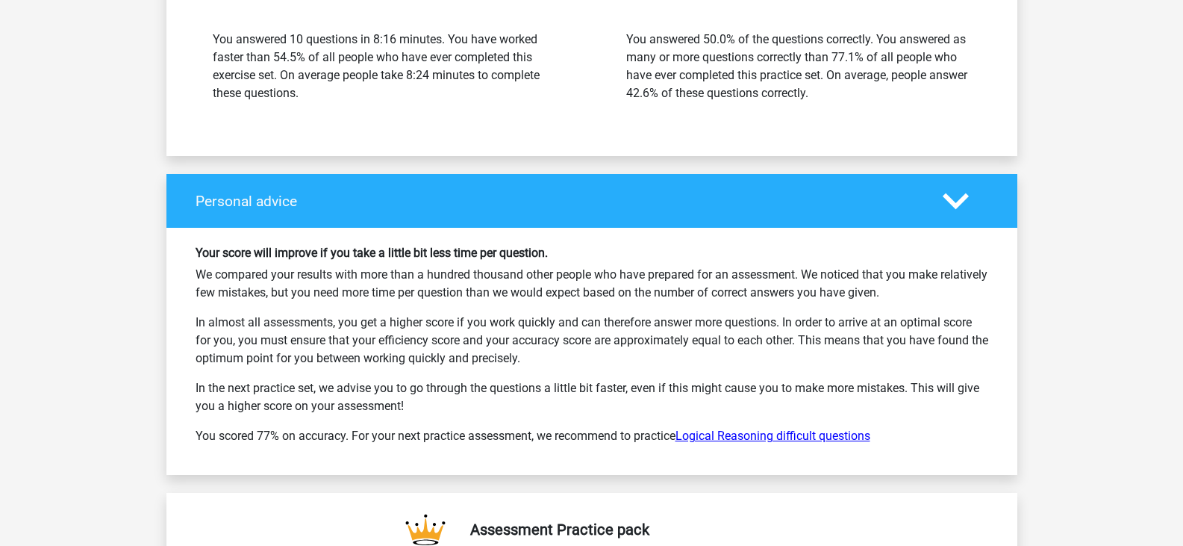
click at [807, 435] on link "Logical Reasoning difficult questions" at bounding box center [773, 436] width 195 height 14
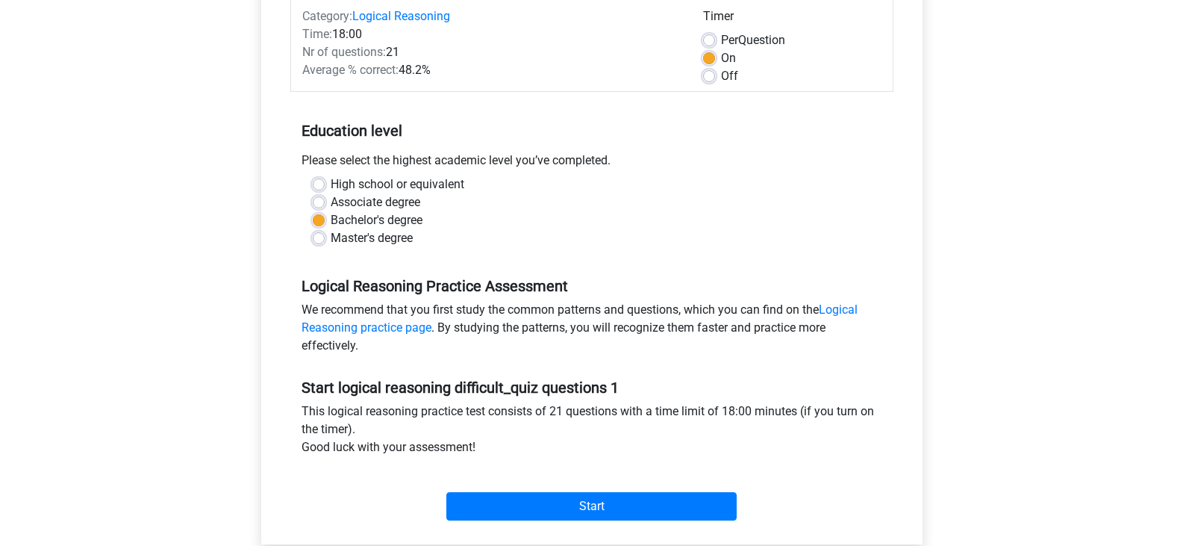
scroll to position [299, 0]
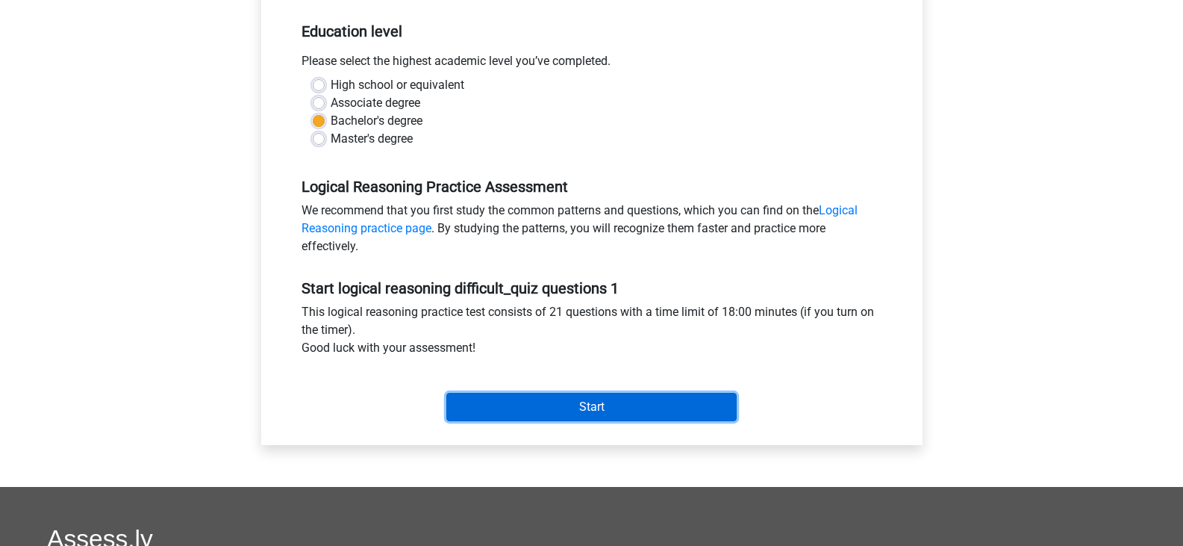
click at [577, 408] on input "Start" at bounding box center [591, 407] width 290 height 28
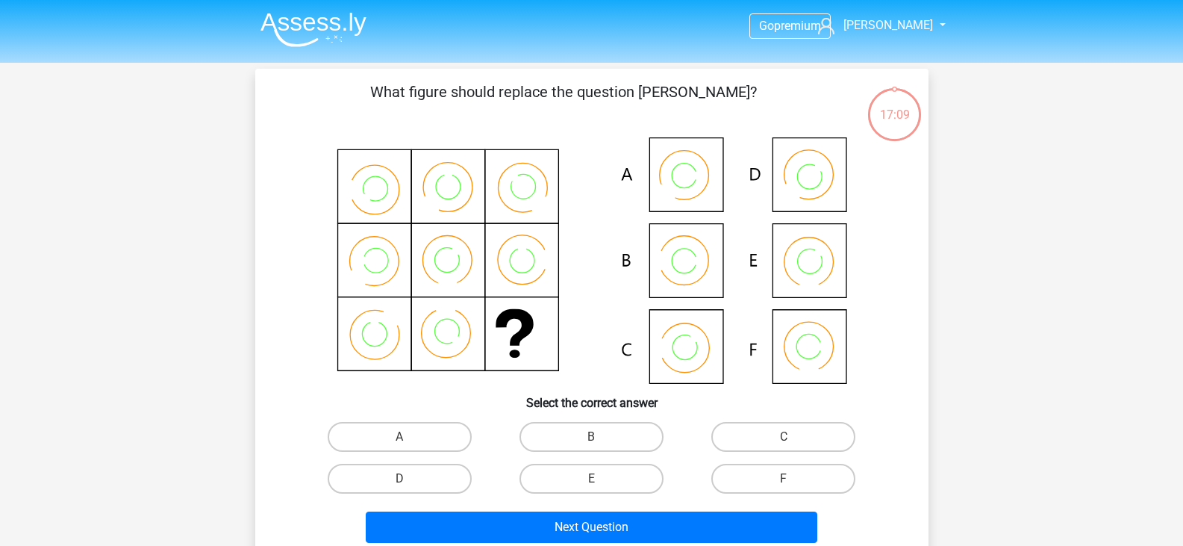
click at [813, 357] on icon at bounding box center [592, 260] width 602 height 246
click at [774, 474] on label "F" at bounding box center [783, 479] width 144 height 30
click at [784, 479] on input "F" at bounding box center [789, 484] width 10 height 10
radio input "true"
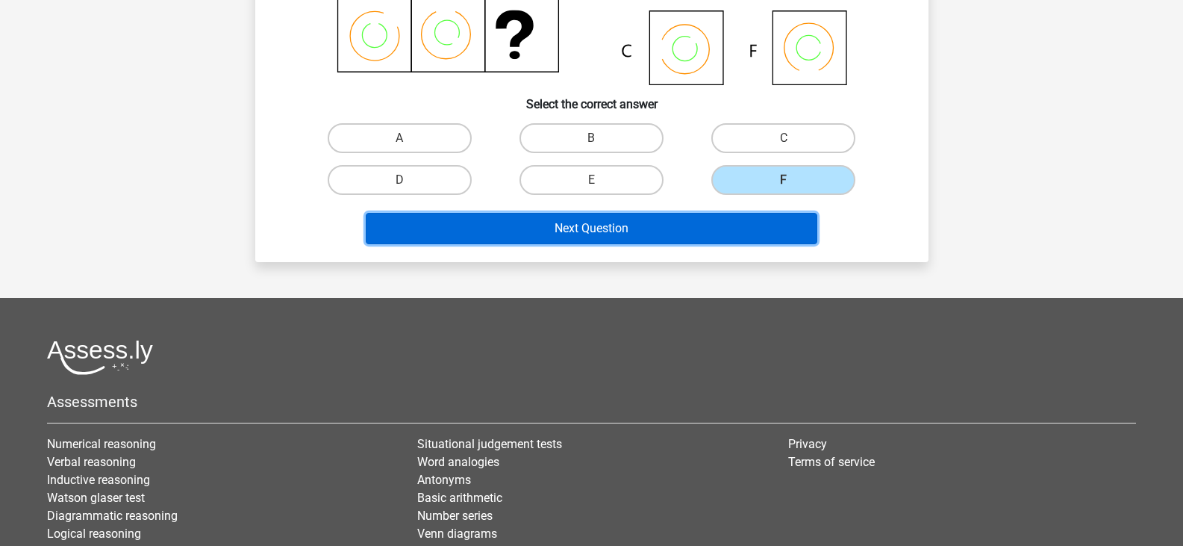
click at [575, 223] on button "Next Question" at bounding box center [592, 228] width 452 height 31
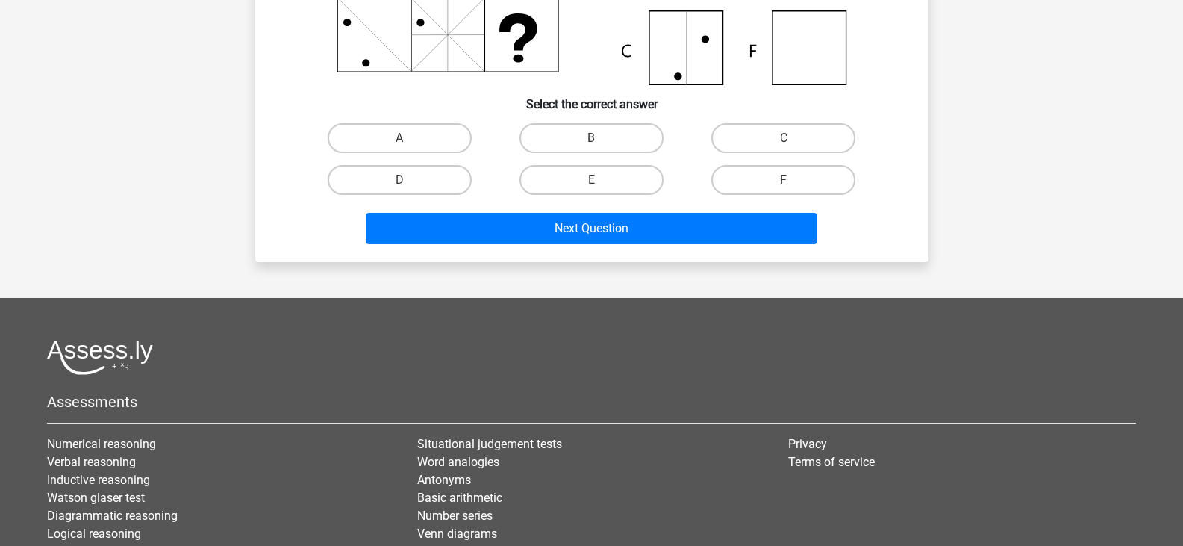
scroll to position [69, 0]
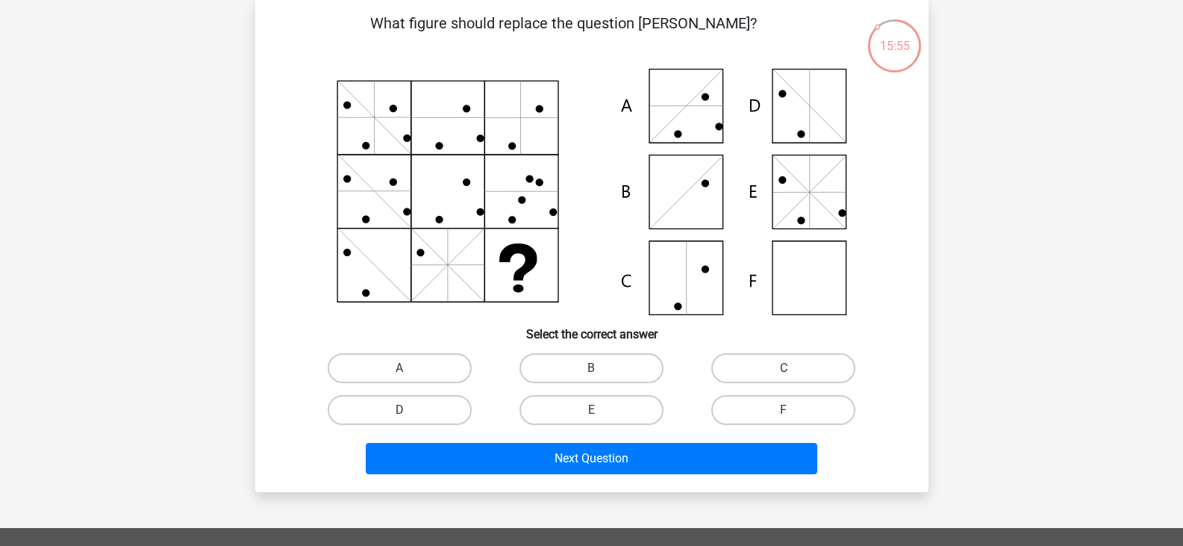
click at [692, 131] on icon at bounding box center [592, 192] width 602 height 246
click at [423, 365] on label "A" at bounding box center [400, 368] width 144 height 30
click at [409, 368] on input "A" at bounding box center [404, 373] width 10 height 10
radio input "true"
click at [679, 118] on icon at bounding box center [592, 192] width 602 height 246
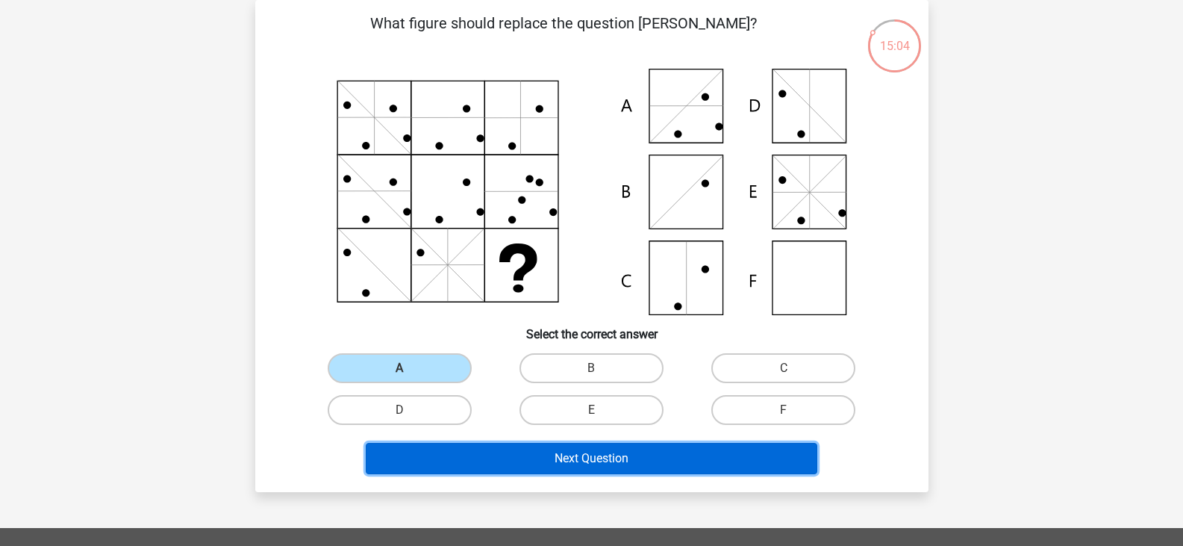
click at [530, 449] on button "Next Question" at bounding box center [592, 458] width 452 height 31
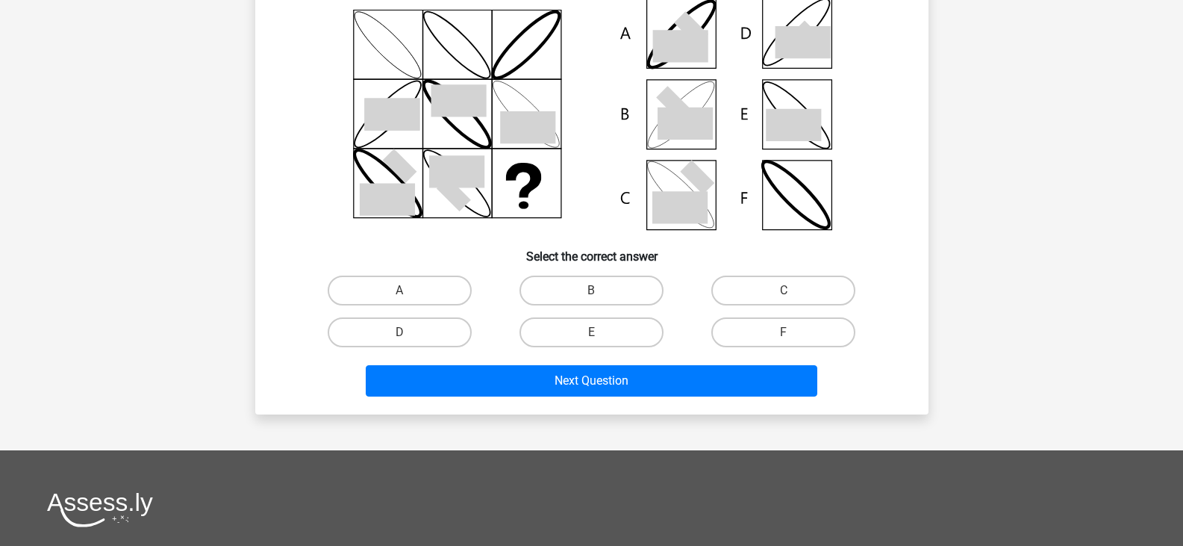
scroll to position [47, 0]
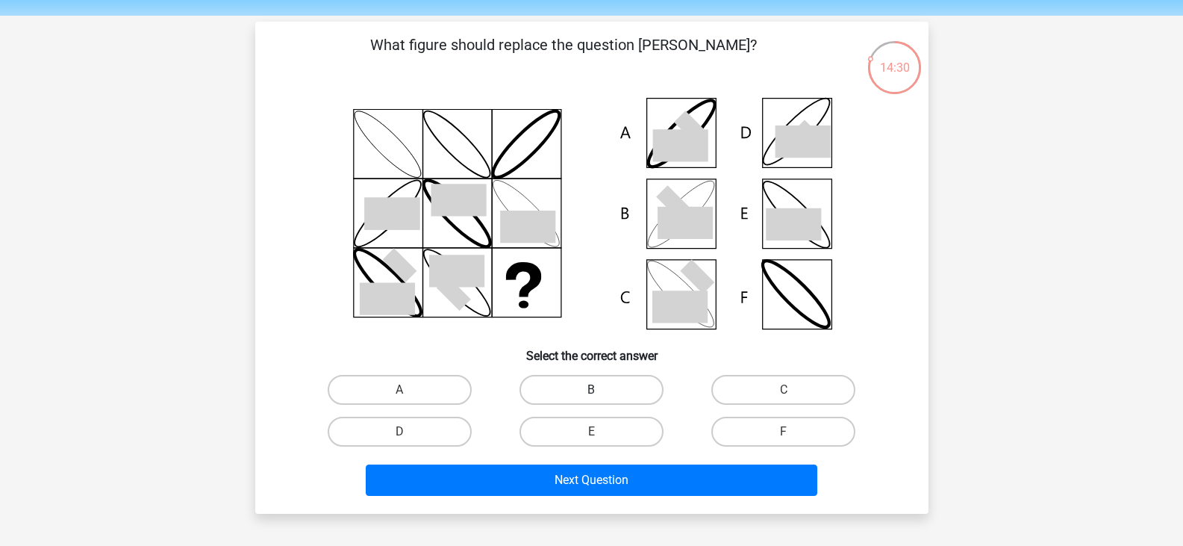
click at [617, 388] on label "B" at bounding box center [592, 390] width 144 height 30
click at [601, 390] on input "B" at bounding box center [596, 395] width 10 height 10
radio input "true"
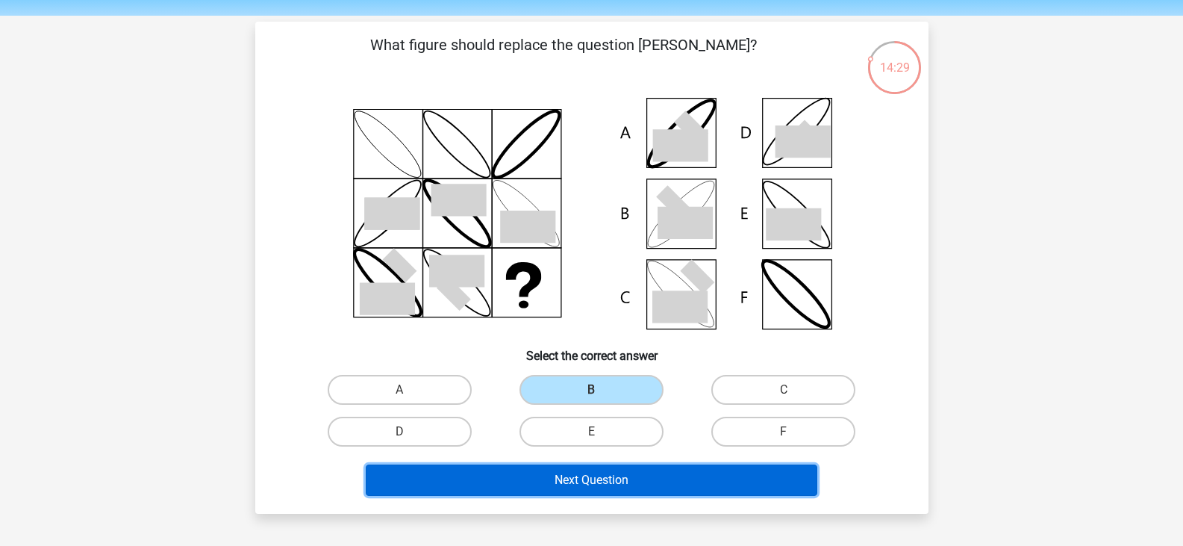
click at [596, 479] on button "Next Question" at bounding box center [592, 479] width 452 height 31
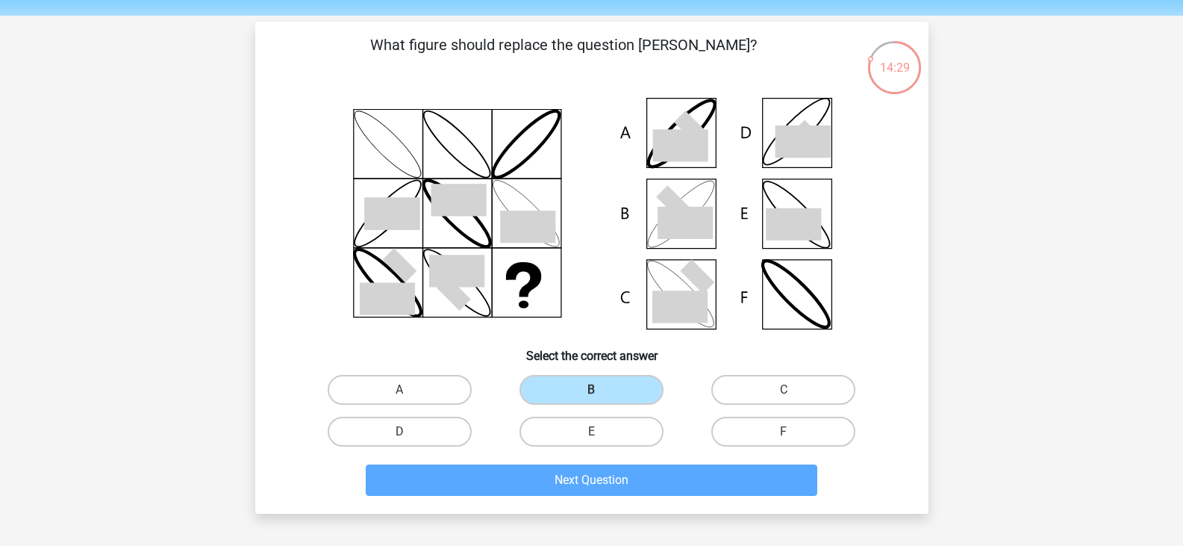
scroll to position [69, 0]
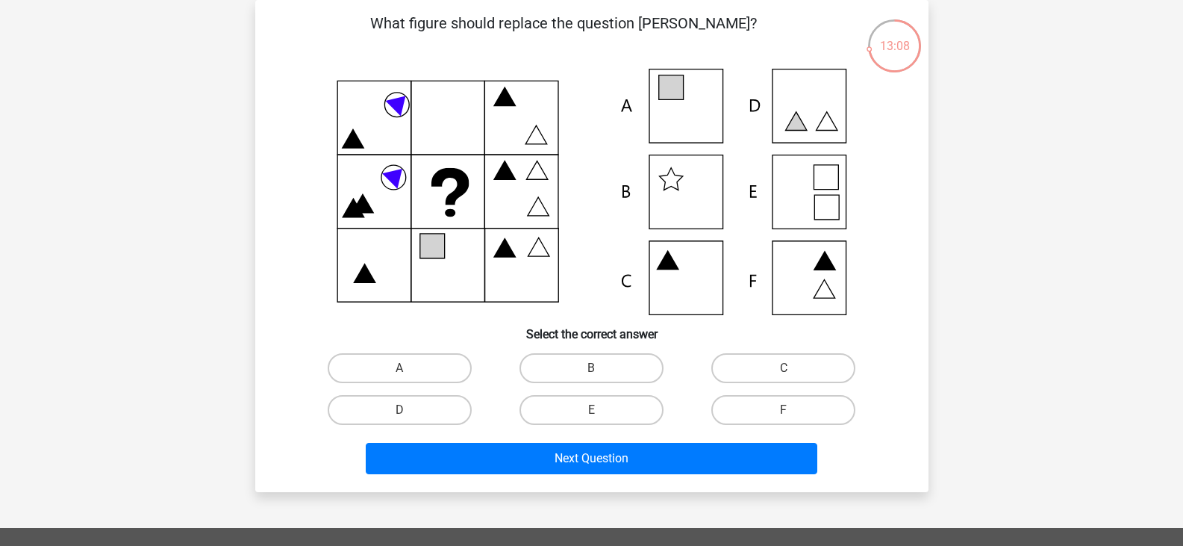
click at [834, 173] on icon at bounding box center [592, 192] width 602 height 246
click at [606, 413] on label "E" at bounding box center [592, 410] width 144 height 30
click at [601, 413] on input "E" at bounding box center [596, 415] width 10 height 10
radio input "true"
click at [804, 187] on icon at bounding box center [592, 192] width 602 height 246
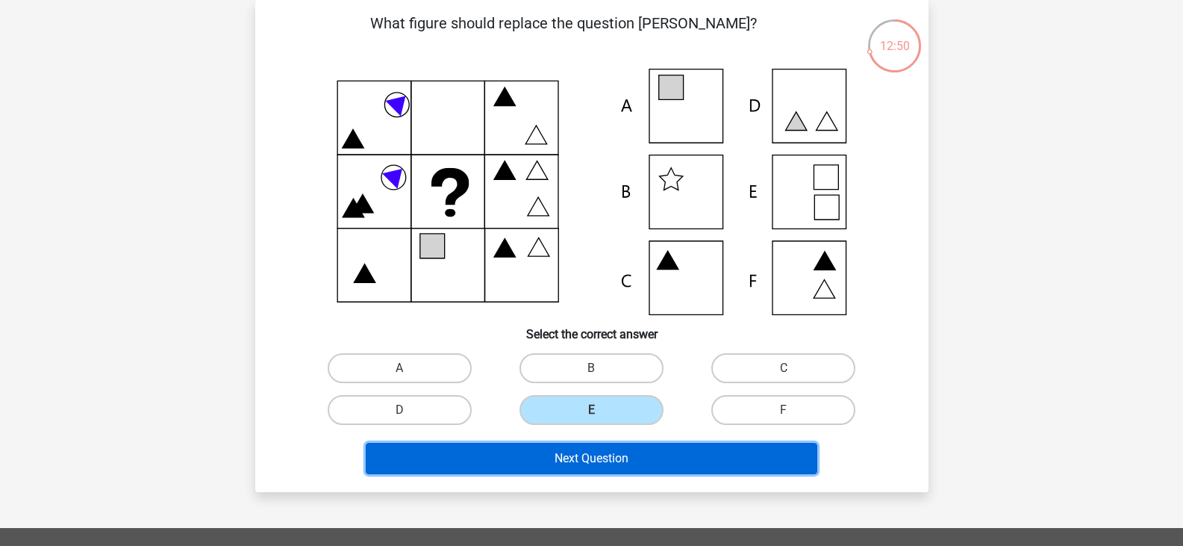
click at [612, 458] on button "Next Question" at bounding box center [592, 458] width 452 height 31
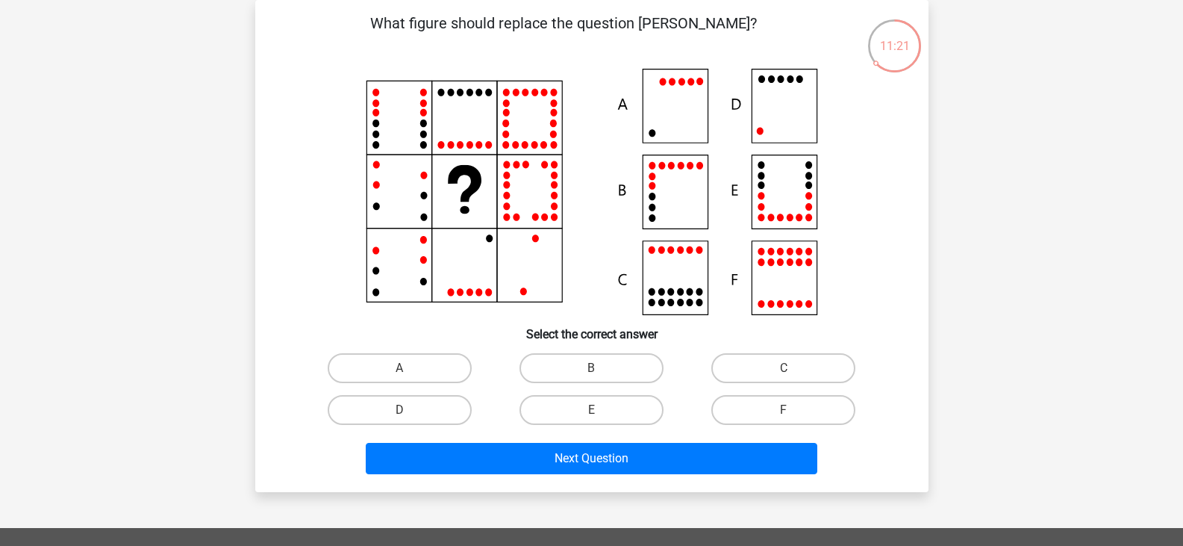
click at [667, 191] on icon at bounding box center [592, 192] width 602 height 246
click at [682, 272] on icon at bounding box center [592, 192] width 602 height 246
click at [797, 112] on icon at bounding box center [592, 192] width 602 height 246
click at [446, 405] on label "D" at bounding box center [400, 410] width 144 height 30
click at [409, 410] on input "D" at bounding box center [404, 415] width 10 height 10
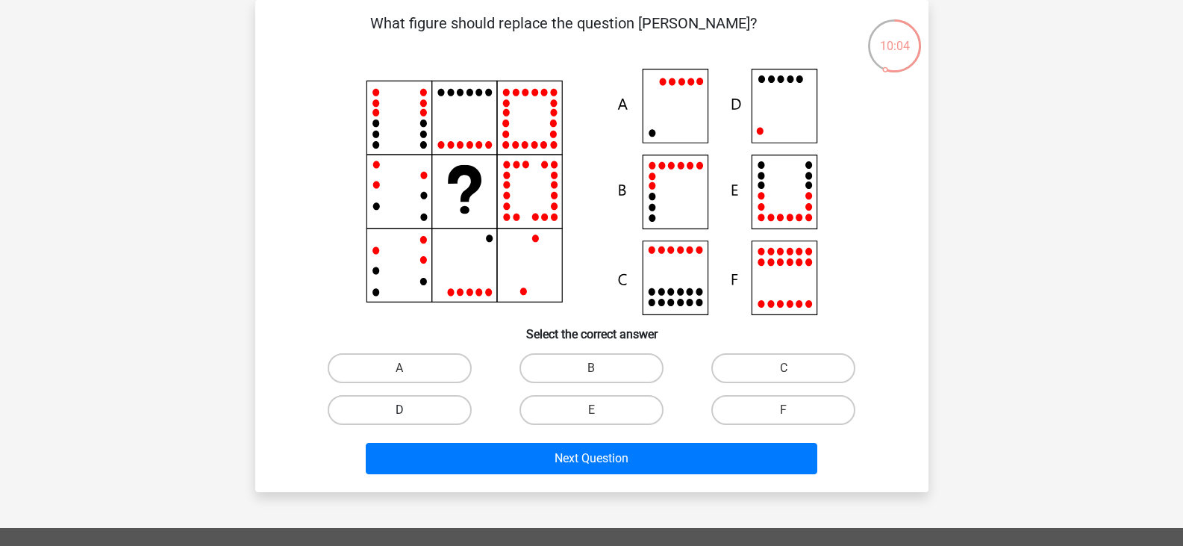
radio input "true"
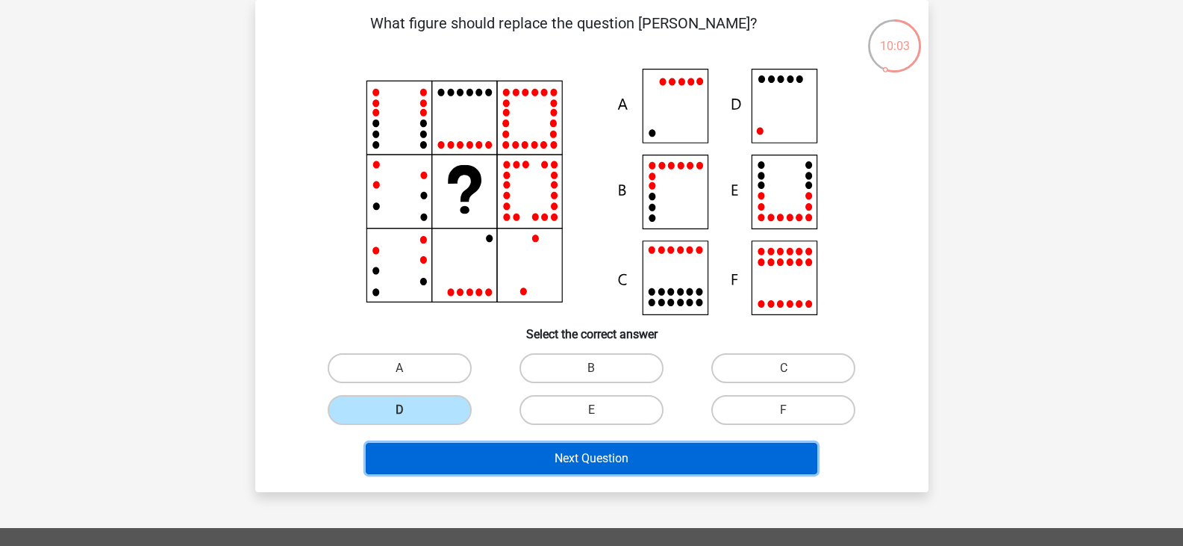
click at [527, 452] on button "Next Question" at bounding box center [592, 458] width 452 height 31
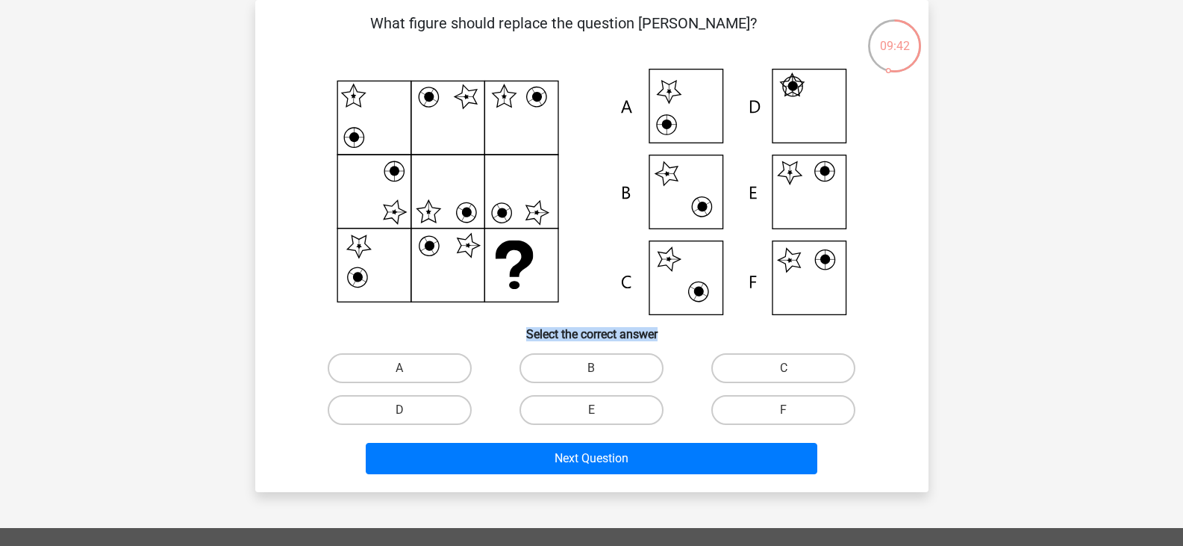
drag, startPoint x: 306, startPoint y: 63, endPoint x: 696, endPoint y: 332, distance: 473.4
click at [696, 332] on div "What figure should replace the question mark? Select the correct answer A" at bounding box center [591, 246] width 661 height 468
drag, startPoint x: 589, startPoint y: 98, endPoint x: 593, endPoint y: 127, distance: 29.4
click at [593, 127] on icon at bounding box center [592, 192] width 602 height 246
drag, startPoint x: 593, startPoint y: 63, endPoint x: 914, endPoint y: 335, distance: 420.5
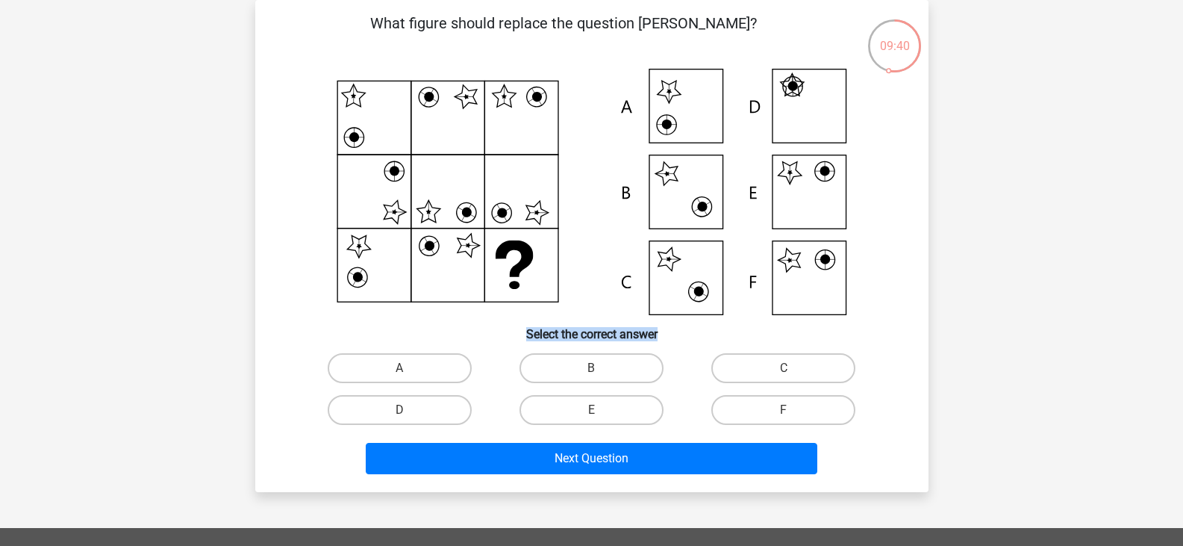
click at [914, 335] on div "What figure should replace the question mark? Select the correct answer A" at bounding box center [591, 246] width 661 height 468
drag, startPoint x: 317, startPoint y: 60, endPoint x: 564, endPoint y: 310, distance: 351.6
click at [564, 310] on div "What figure should replace the question mark? Select the correct answer A" at bounding box center [591, 246] width 661 height 468
click at [592, 402] on label "E" at bounding box center [592, 410] width 144 height 30
click at [592, 410] on input "E" at bounding box center [596, 415] width 10 height 10
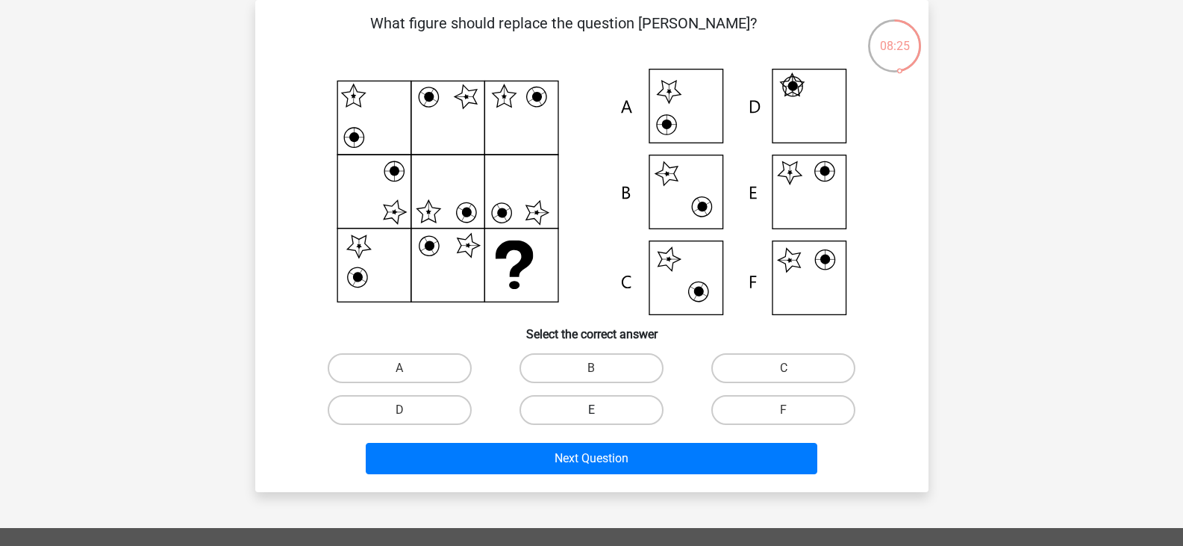
radio input "true"
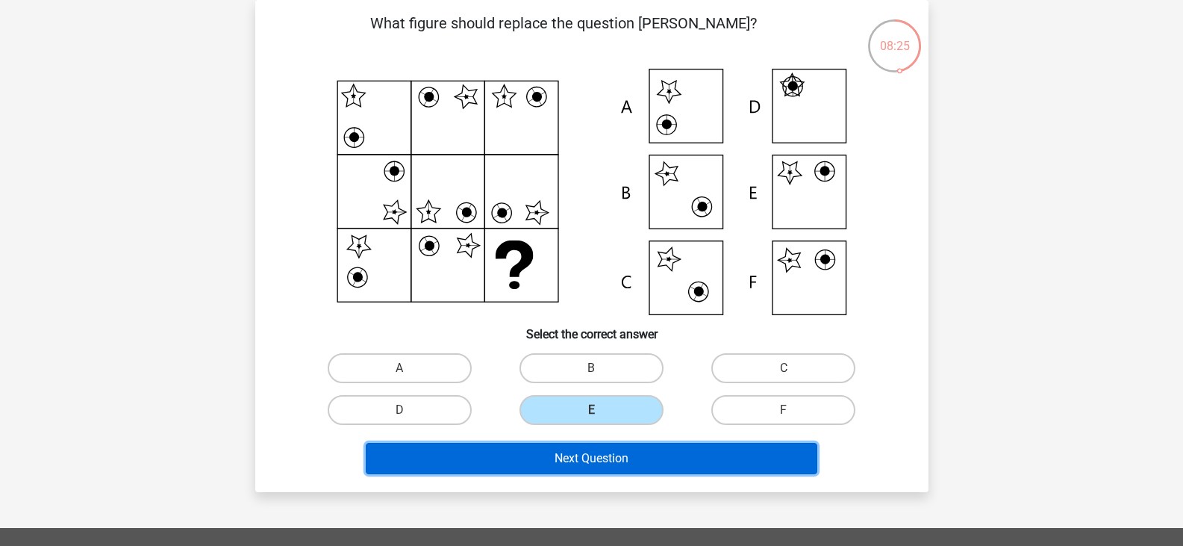
click at [593, 461] on button "Next Question" at bounding box center [592, 458] width 452 height 31
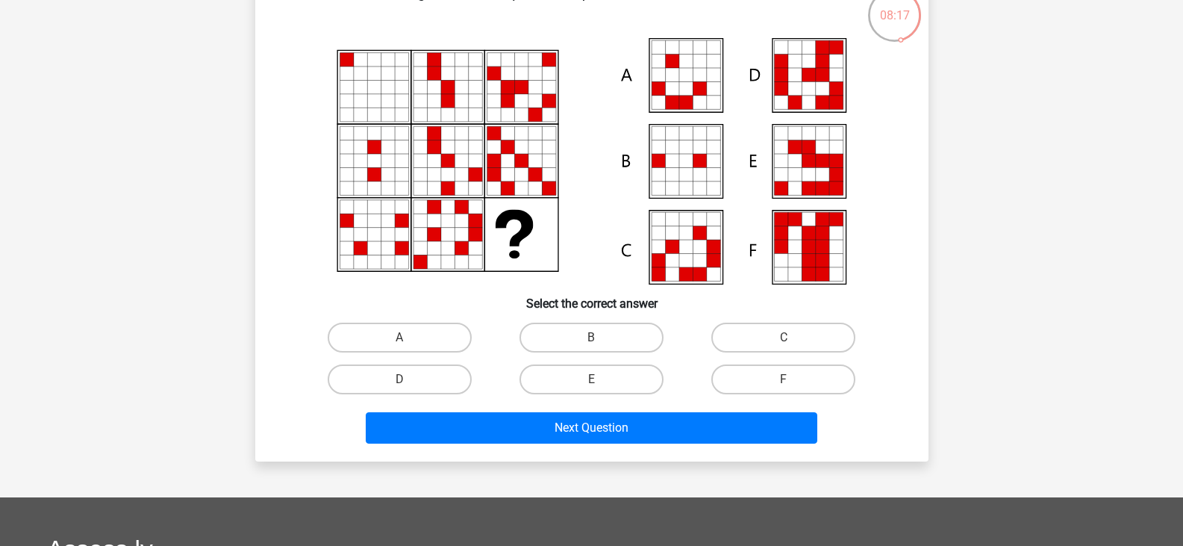
scroll to position [0, 0]
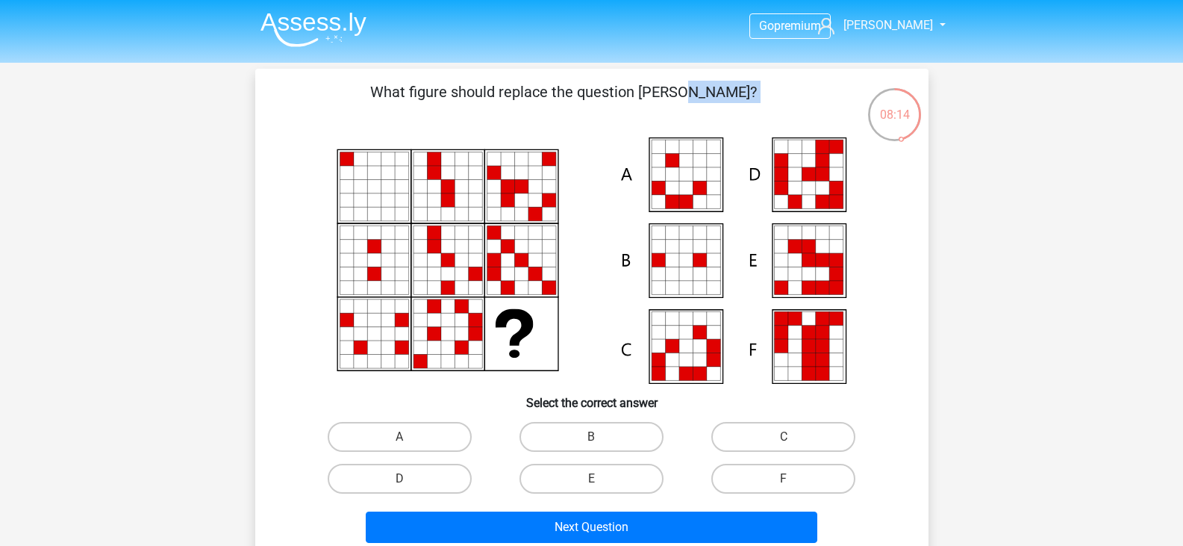
drag, startPoint x: 410, startPoint y: 147, endPoint x: 890, endPoint y: 381, distance: 534.2
click at [890, 381] on div "What figure should replace the question [PERSON_NAME]?" at bounding box center [591, 315] width 661 height 468
click at [953, 384] on div "Go premium Juan Yolaknauj@gmail.com" at bounding box center [591, 495] width 1183 height 991
click at [449, 476] on label "D" at bounding box center [400, 479] width 144 height 30
click at [409, 479] on input "D" at bounding box center [404, 484] width 10 height 10
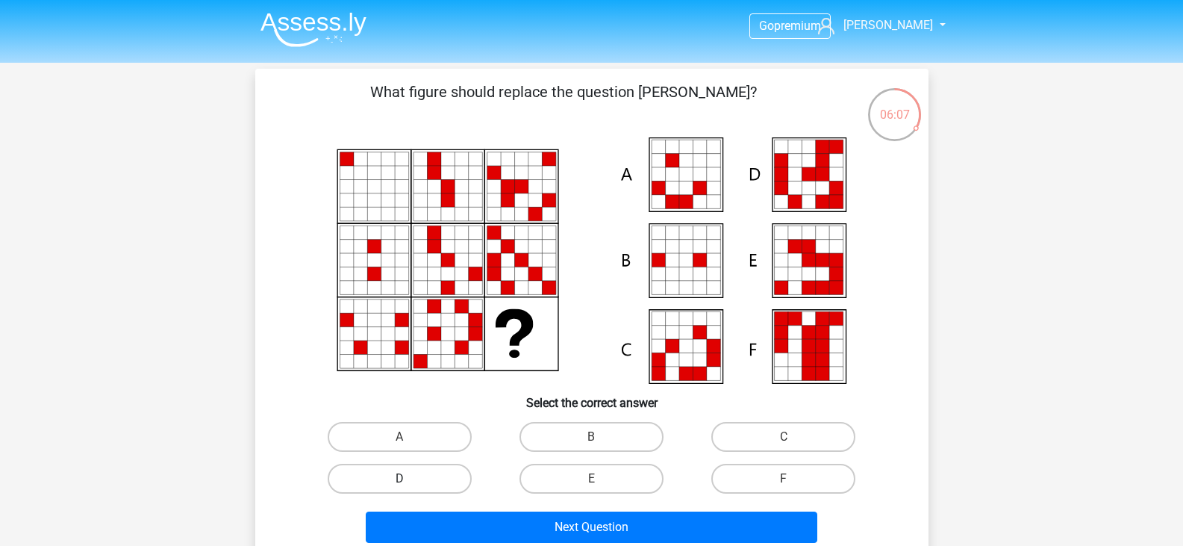
radio input "true"
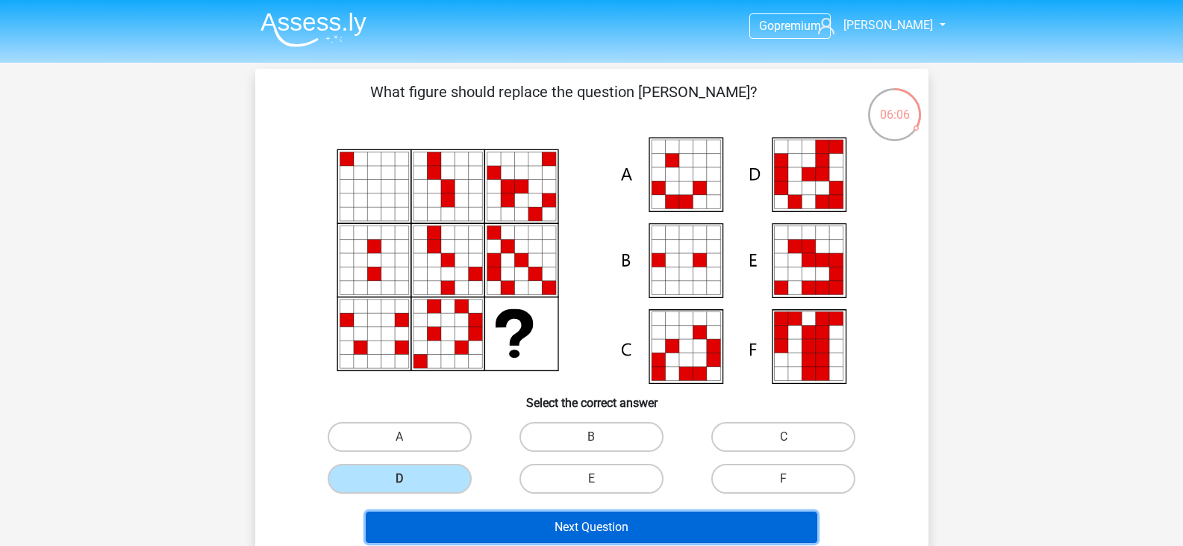
click at [574, 523] on button "Next Question" at bounding box center [592, 526] width 452 height 31
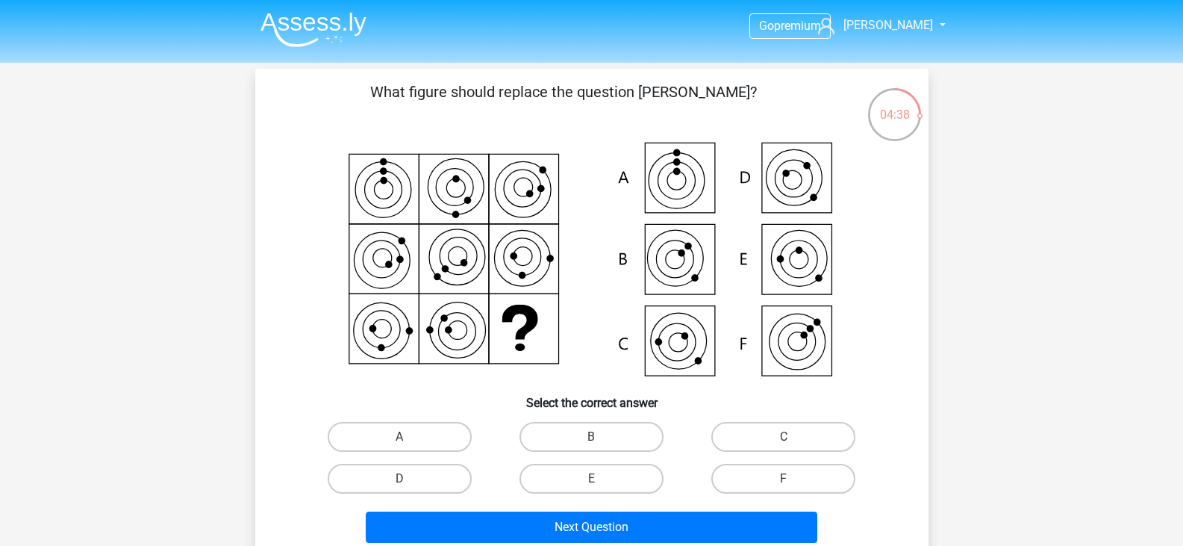
click at [599, 479] on input "E" at bounding box center [596, 484] width 10 height 10
radio input "true"
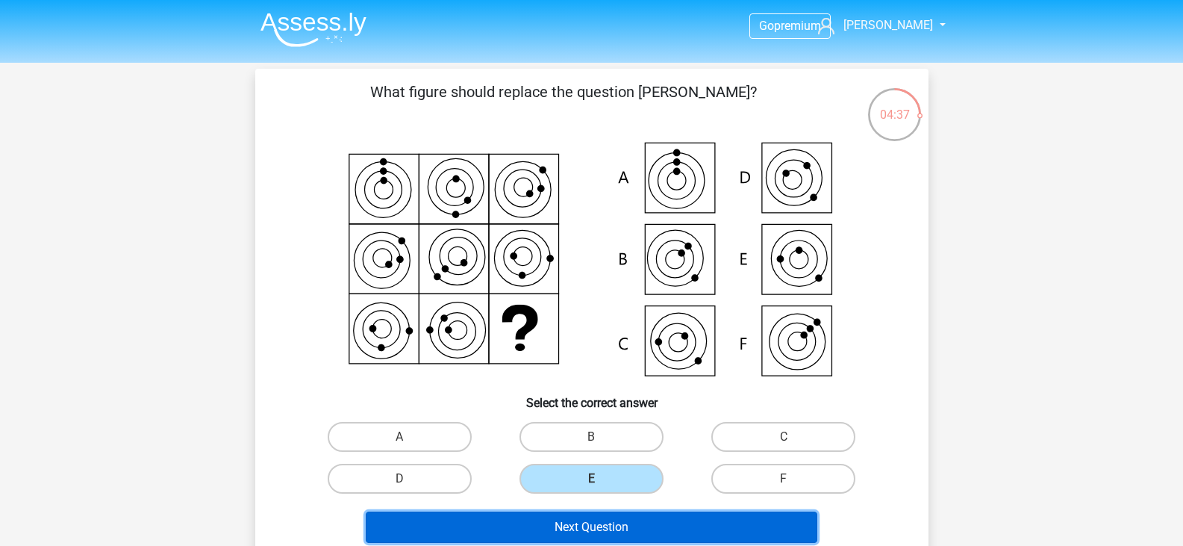
click at [612, 523] on button "Next Question" at bounding box center [592, 526] width 452 height 31
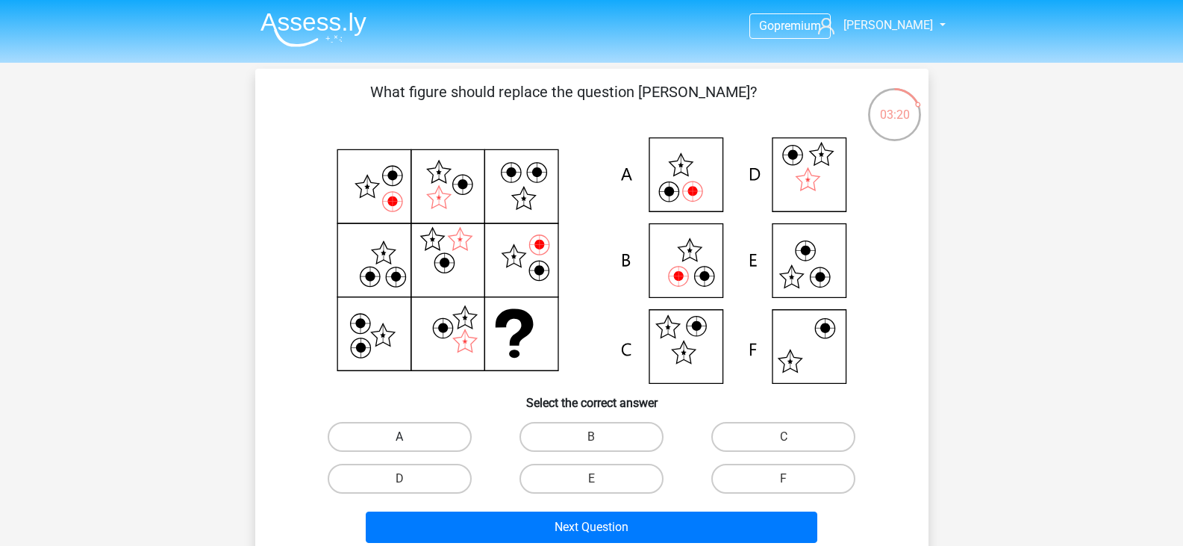
click at [444, 434] on label "A" at bounding box center [400, 437] width 144 height 30
click at [409, 437] on input "A" at bounding box center [404, 442] width 10 height 10
radio input "true"
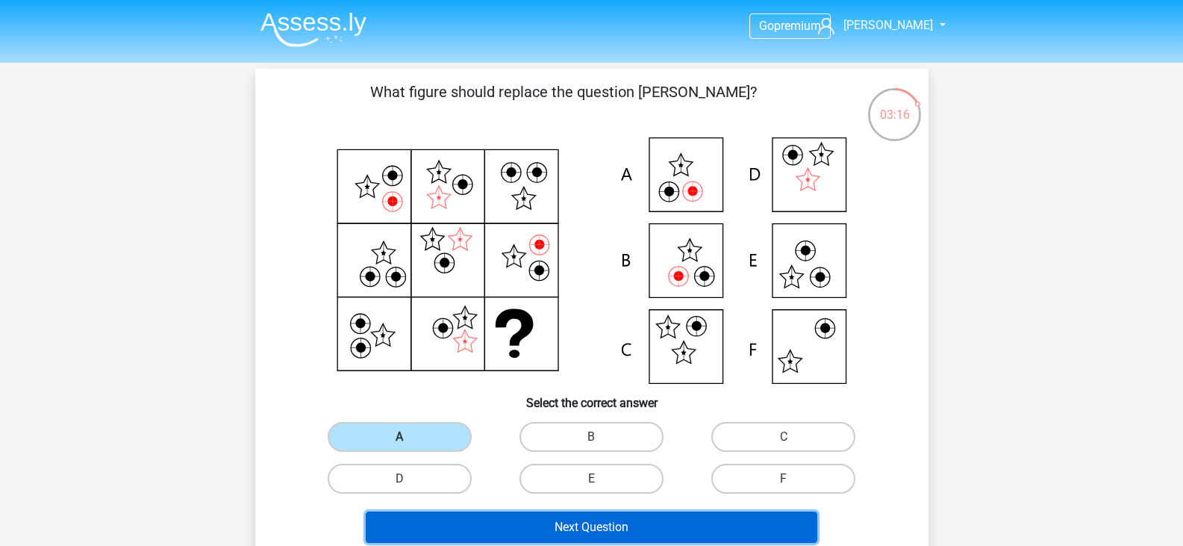
click at [604, 520] on button "Next Question" at bounding box center [592, 526] width 452 height 31
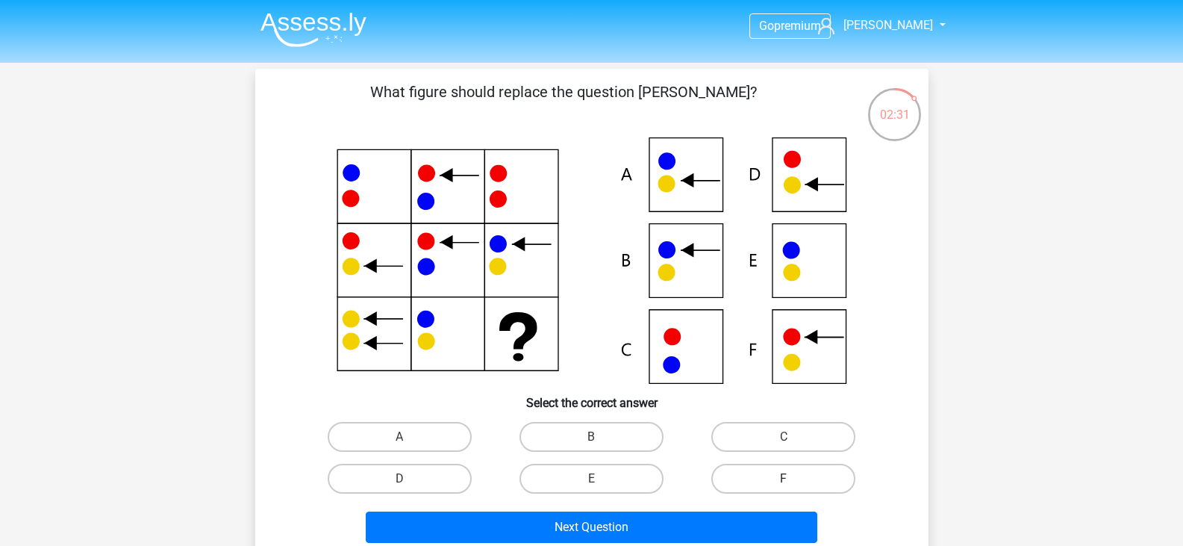
click at [776, 474] on label "F" at bounding box center [783, 479] width 144 height 30
click at [784, 479] on input "F" at bounding box center [789, 484] width 10 height 10
radio input "true"
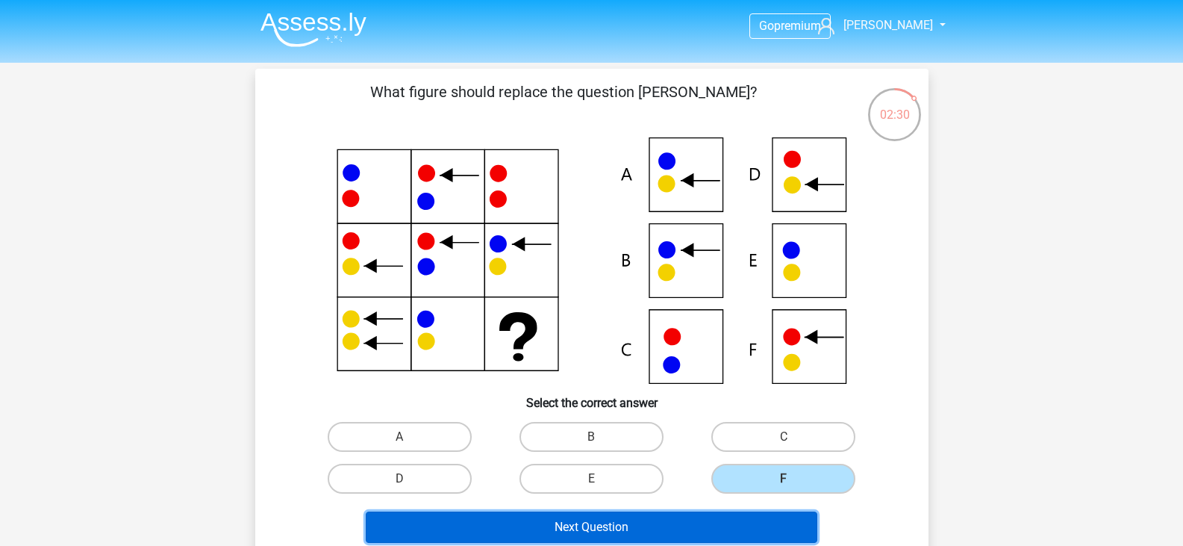
click at [688, 526] on button "Next Question" at bounding box center [592, 526] width 452 height 31
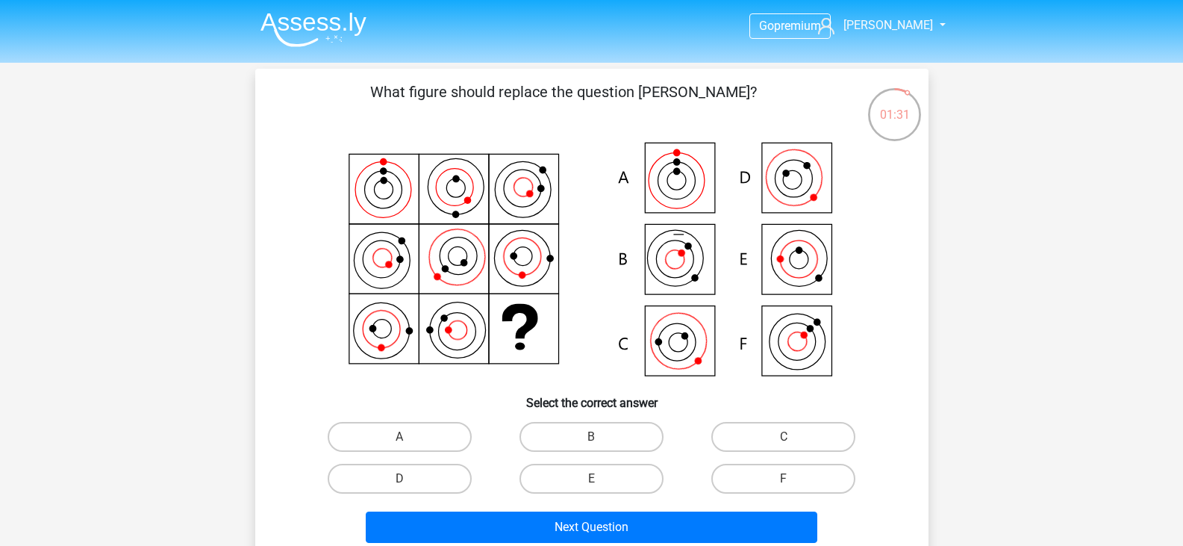
click at [676, 175] on icon at bounding box center [592, 260] width 602 height 246
click at [420, 440] on label "A" at bounding box center [400, 437] width 144 height 30
click at [409, 440] on input "A" at bounding box center [404, 442] width 10 height 10
radio input "true"
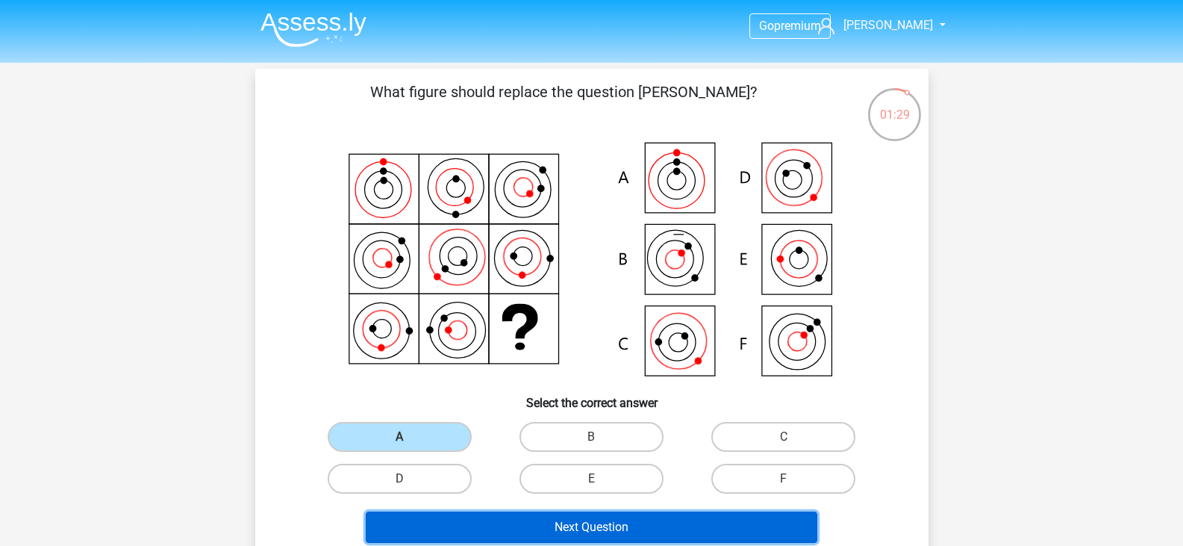
click at [566, 532] on button "Next Question" at bounding box center [592, 526] width 452 height 31
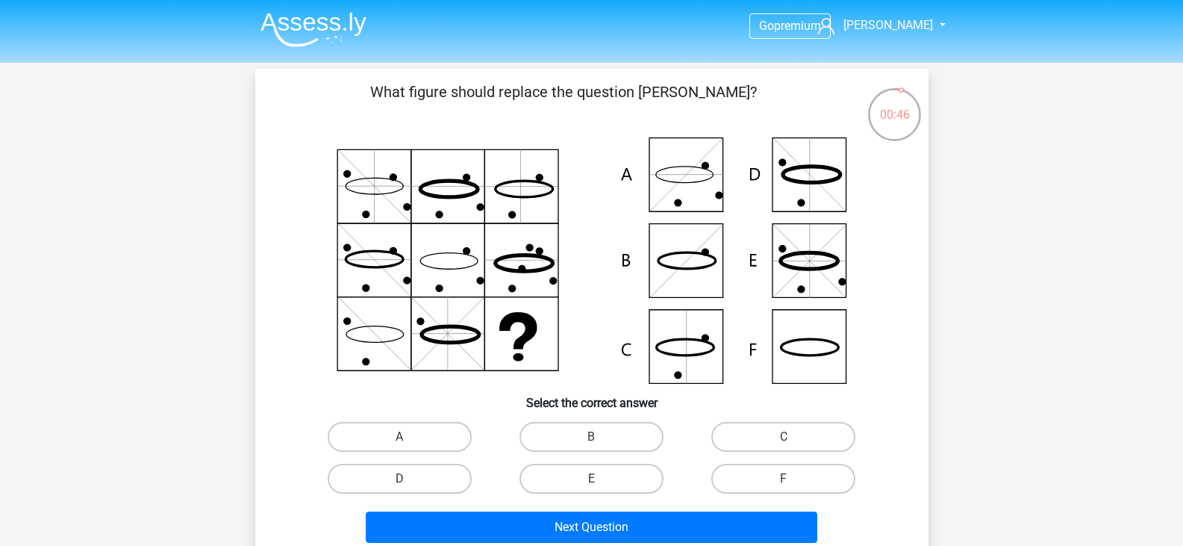
click at [820, 178] on icon at bounding box center [592, 260] width 602 height 246
click at [680, 355] on icon at bounding box center [684, 347] width 57 height 16
click at [799, 437] on label "C" at bounding box center [783, 437] width 144 height 30
click at [794, 437] on input "C" at bounding box center [789, 442] width 10 height 10
radio input "true"
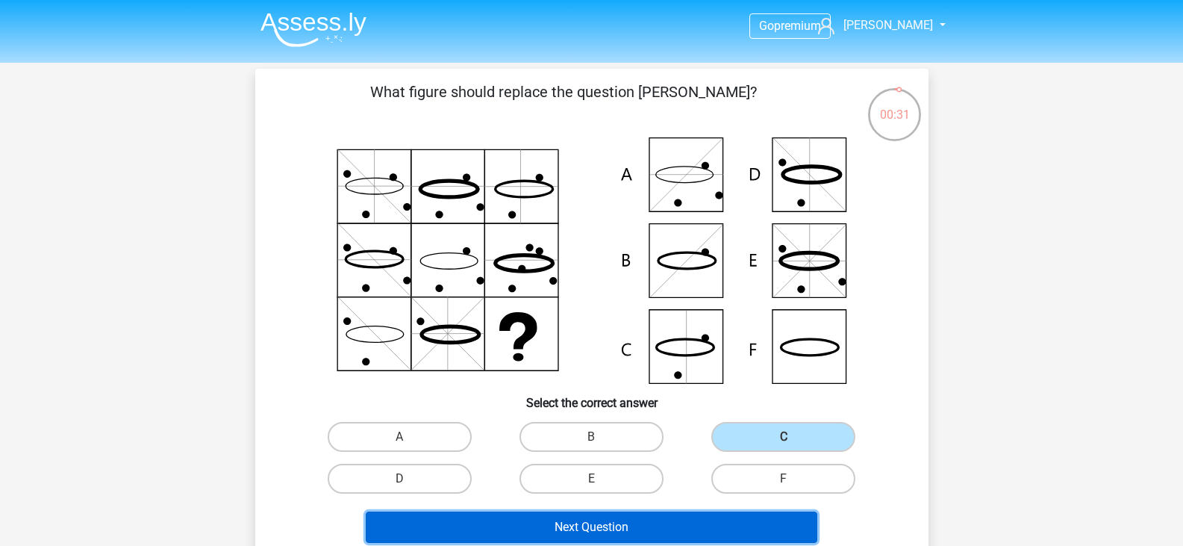
click at [664, 535] on button "Next Question" at bounding box center [592, 526] width 452 height 31
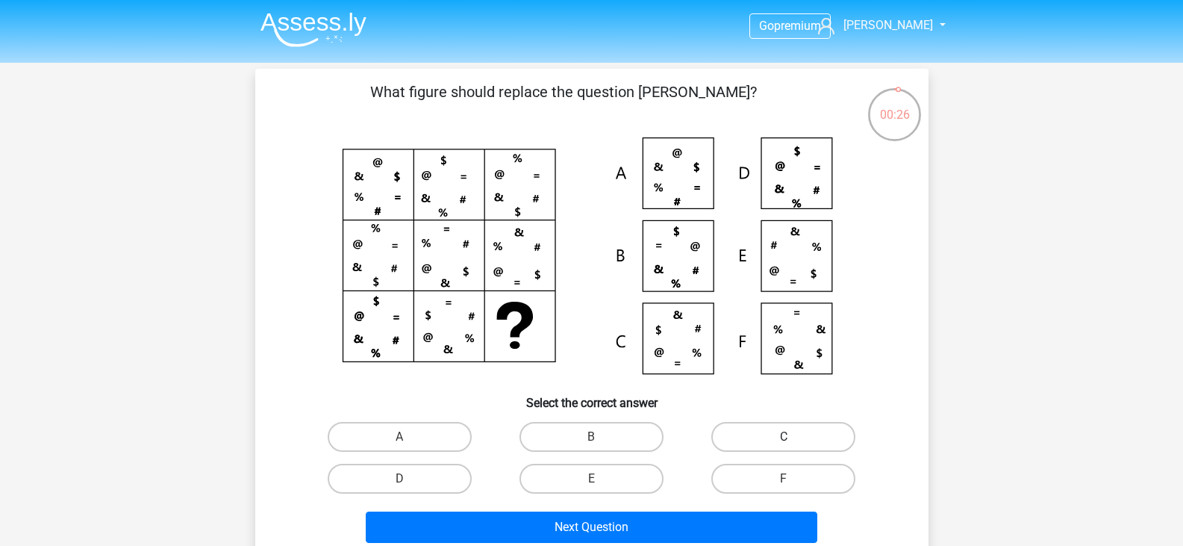
click at [759, 434] on label "C" at bounding box center [783, 437] width 144 height 30
click at [784, 437] on input "C" at bounding box center [789, 442] width 10 height 10
radio input "true"
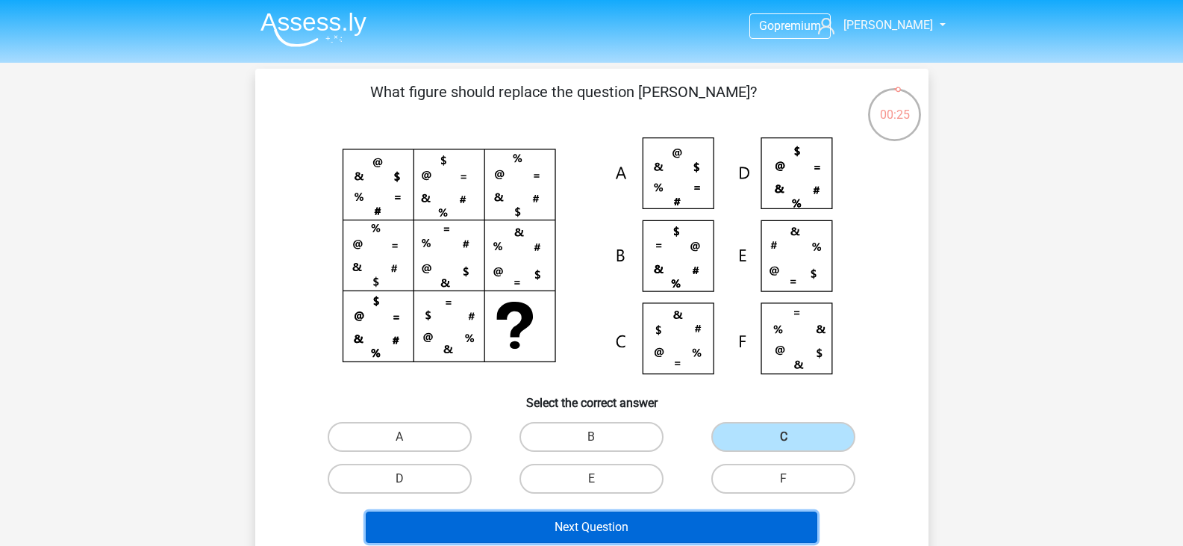
click at [619, 536] on button "Next Question" at bounding box center [592, 526] width 452 height 31
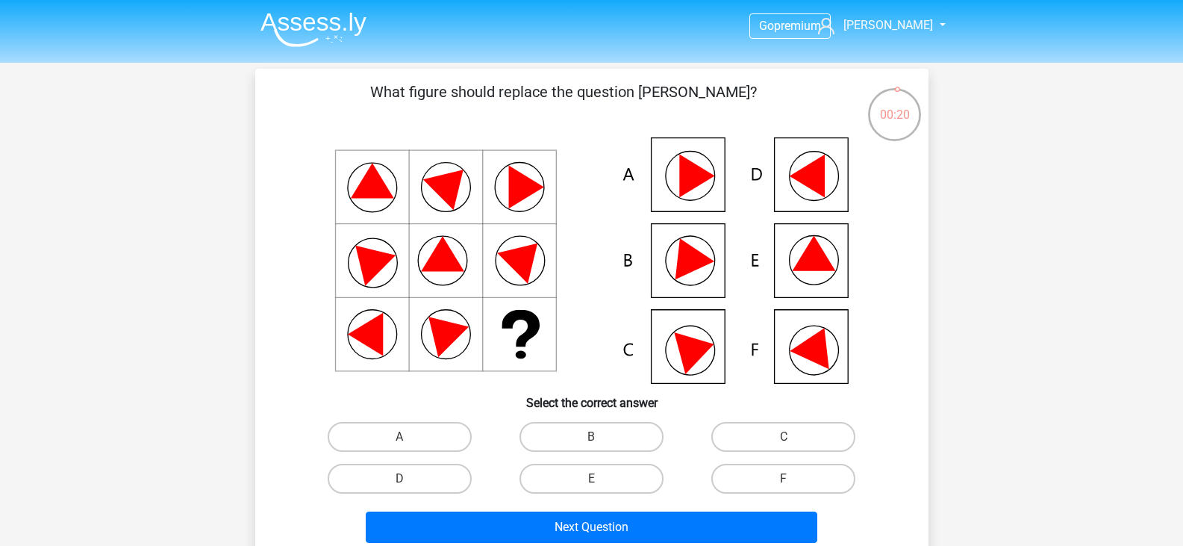
click at [792, 347] on icon at bounding box center [592, 260] width 602 height 246
click at [747, 476] on label "F" at bounding box center [783, 479] width 144 height 30
click at [784, 479] on input "F" at bounding box center [789, 484] width 10 height 10
radio input "true"
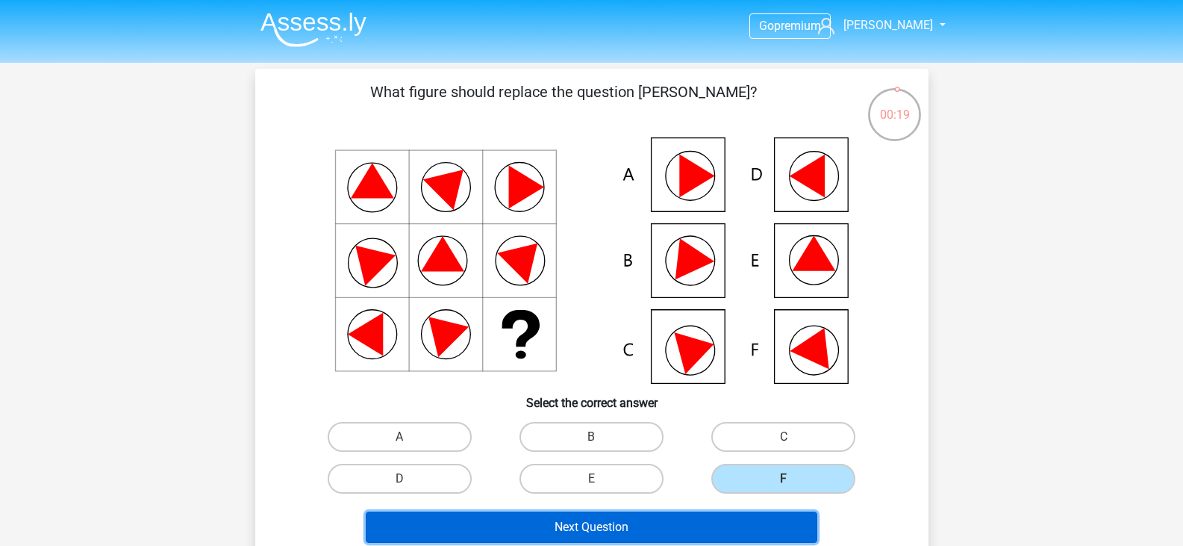
click at [658, 521] on button "Next Question" at bounding box center [592, 526] width 452 height 31
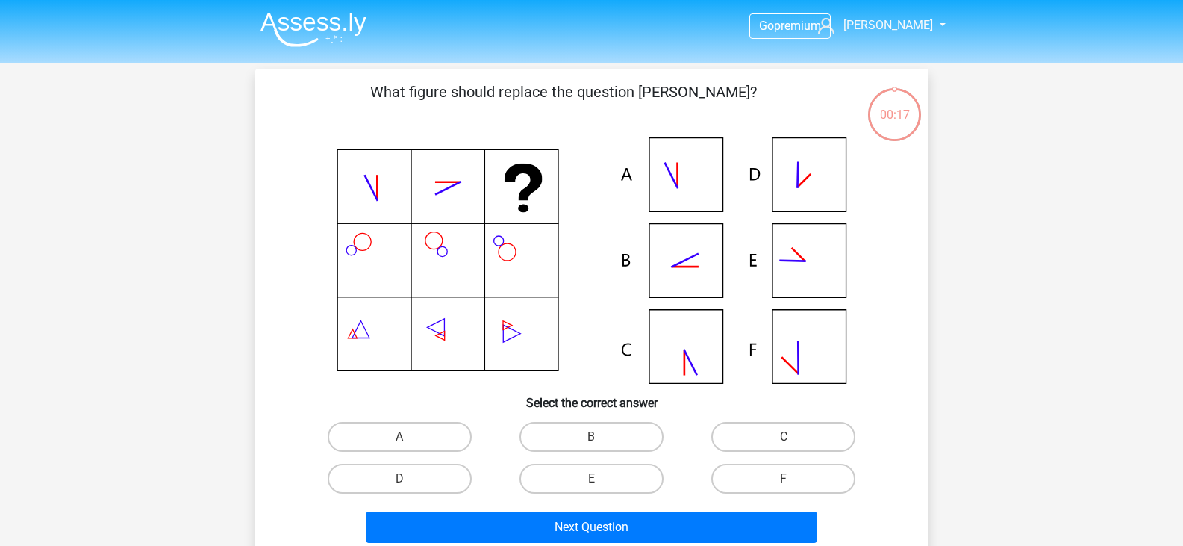
scroll to position [69, 0]
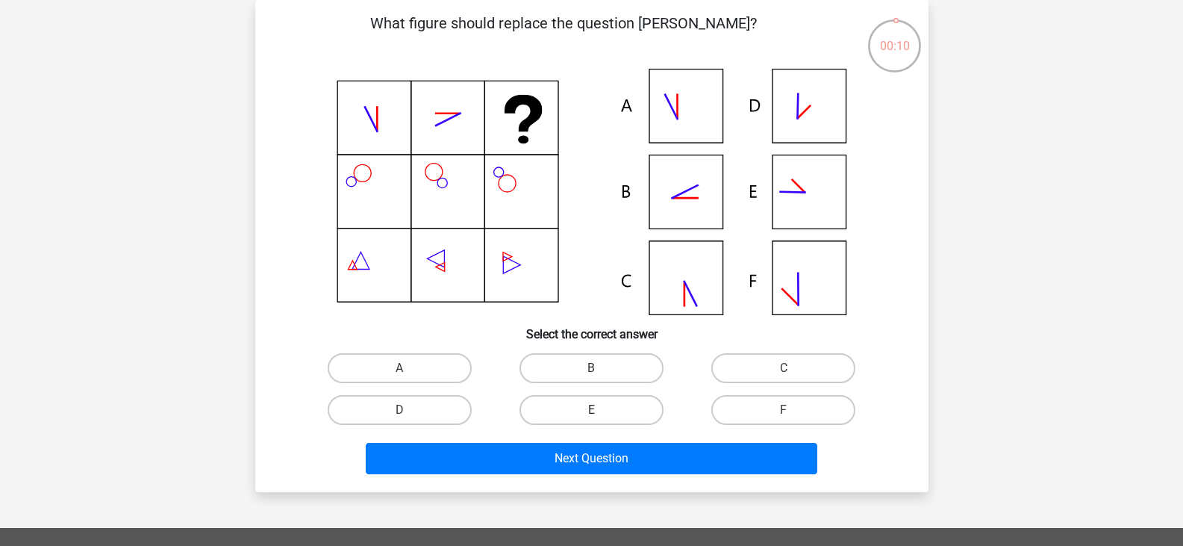
click at [583, 408] on label "E" at bounding box center [592, 410] width 144 height 30
click at [591, 410] on input "E" at bounding box center [596, 415] width 10 height 10
radio input "true"
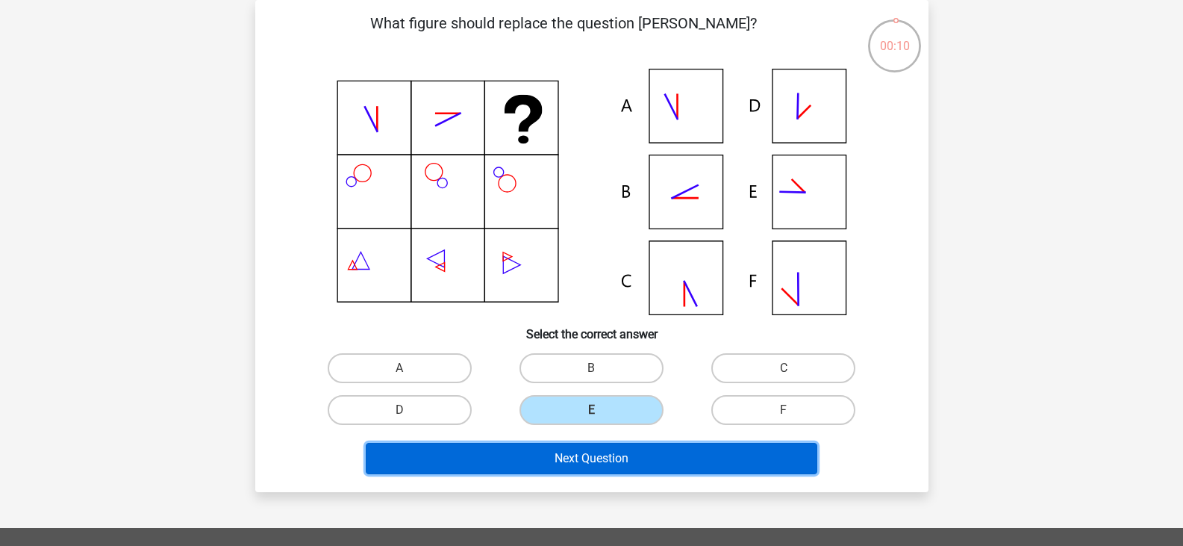
click at [614, 457] on button "Next Question" at bounding box center [592, 458] width 452 height 31
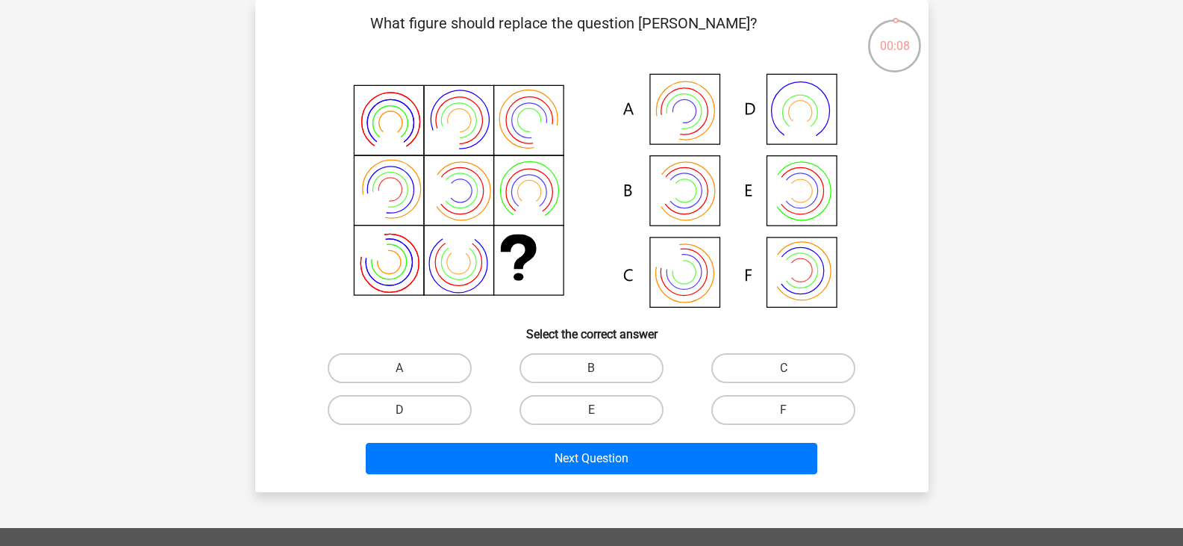
click at [452, 275] on icon at bounding box center [592, 192] width 602 height 246
click at [417, 418] on label "D" at bounding box center [400, 410] width 144 height 30
click at [409, 418] on input "D" at bounding box center [404, 415] width 10 height 10
radio input "true"
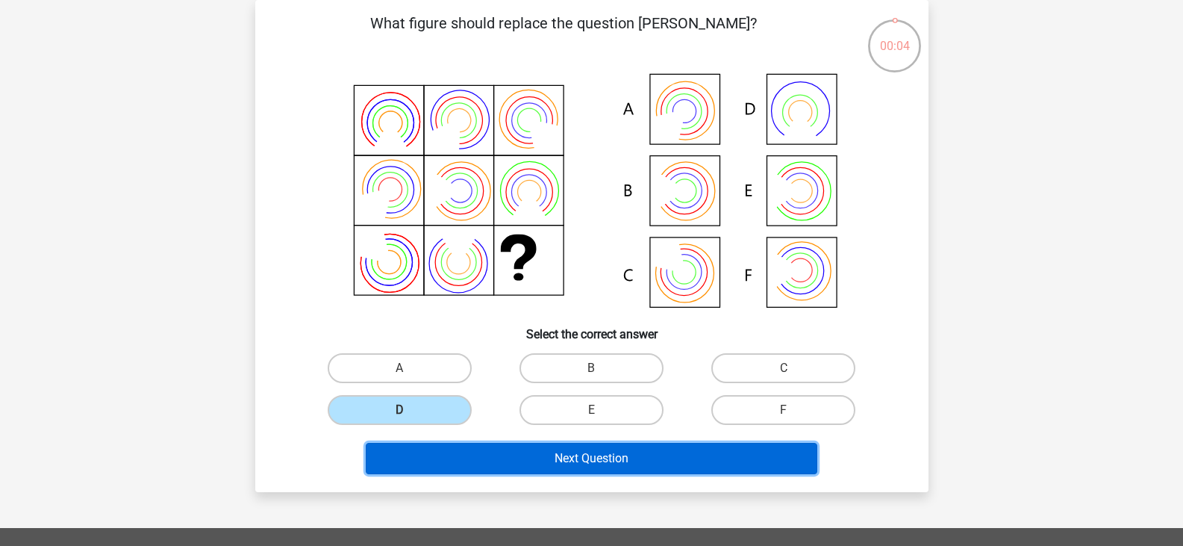
click at [542, 449] on button "Next Question" at bounding box center [592, 458] width 452 height 31
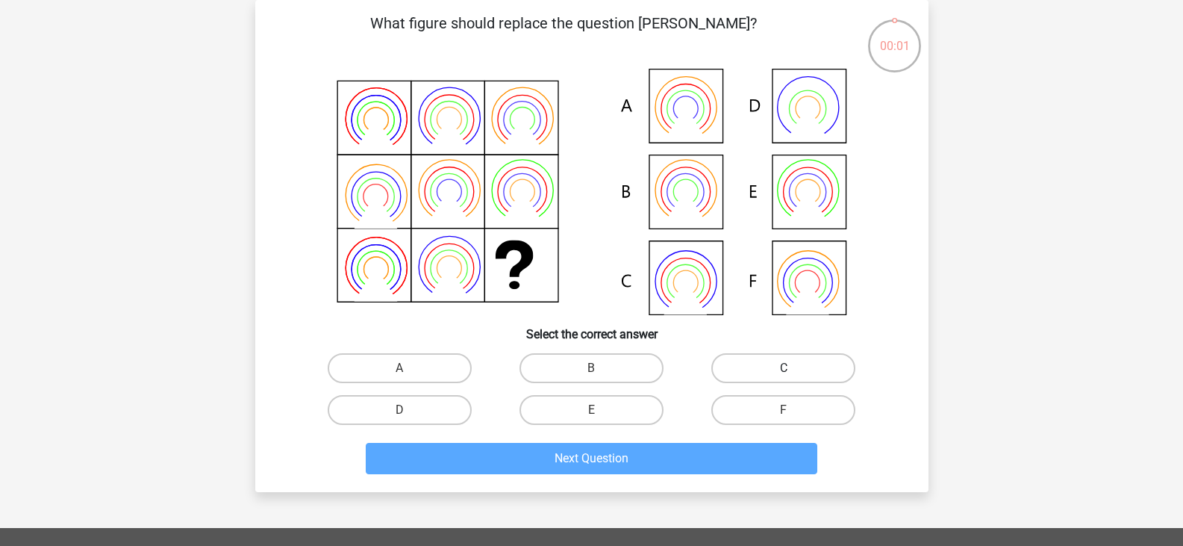
click at [766, 363] on label "C" at bounding box center [783, 368] width 144 height 30
click at [784, 368] on input "C" at bounding box center [789, 373] width 10 height 10
radio input "true"
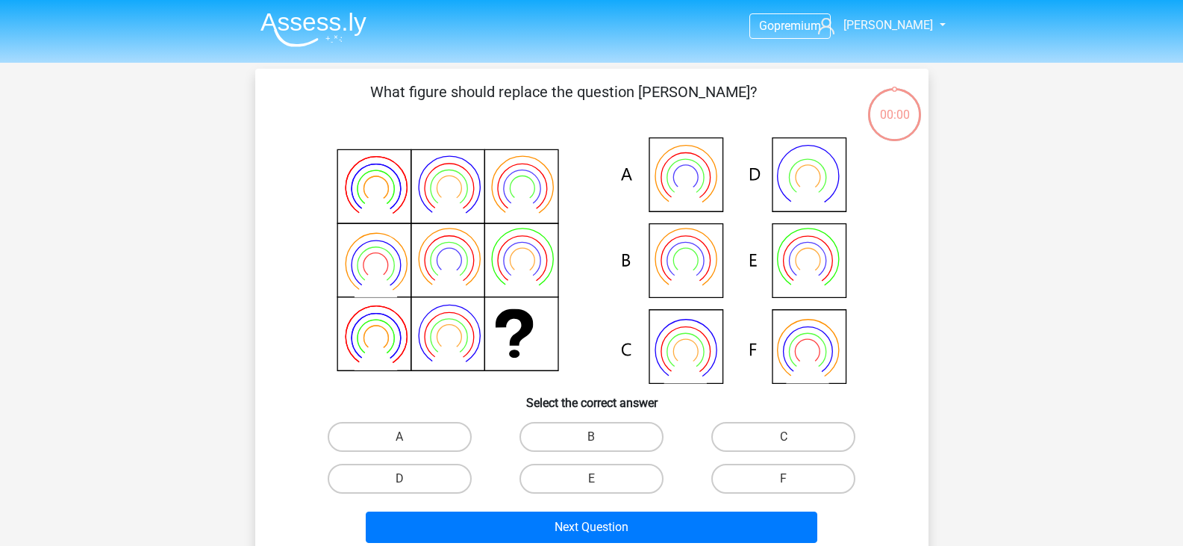
scroll to position [69, 0]
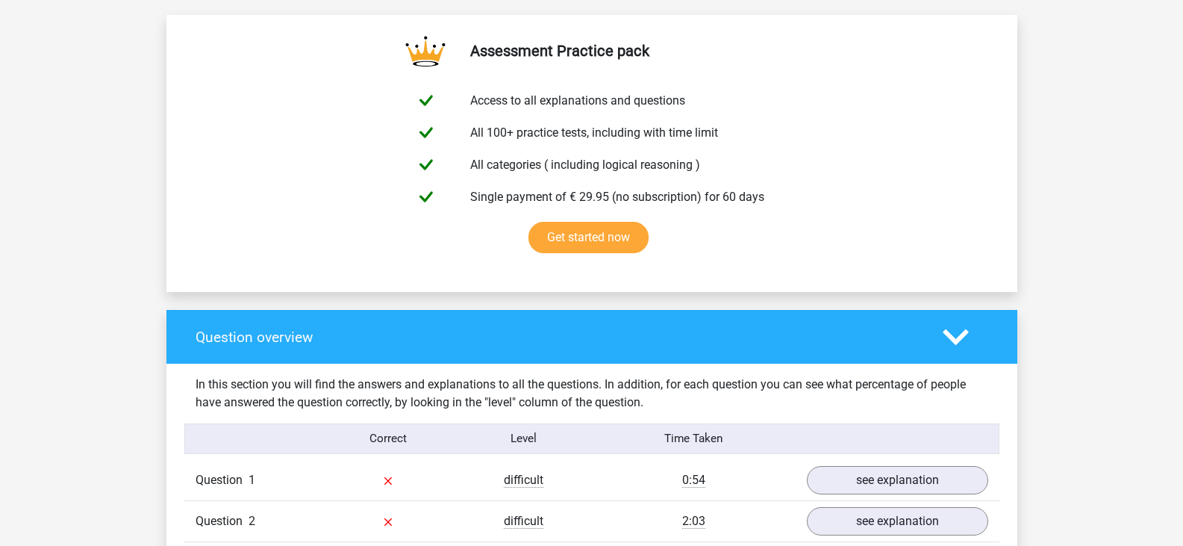
scroll to position [995, 0]
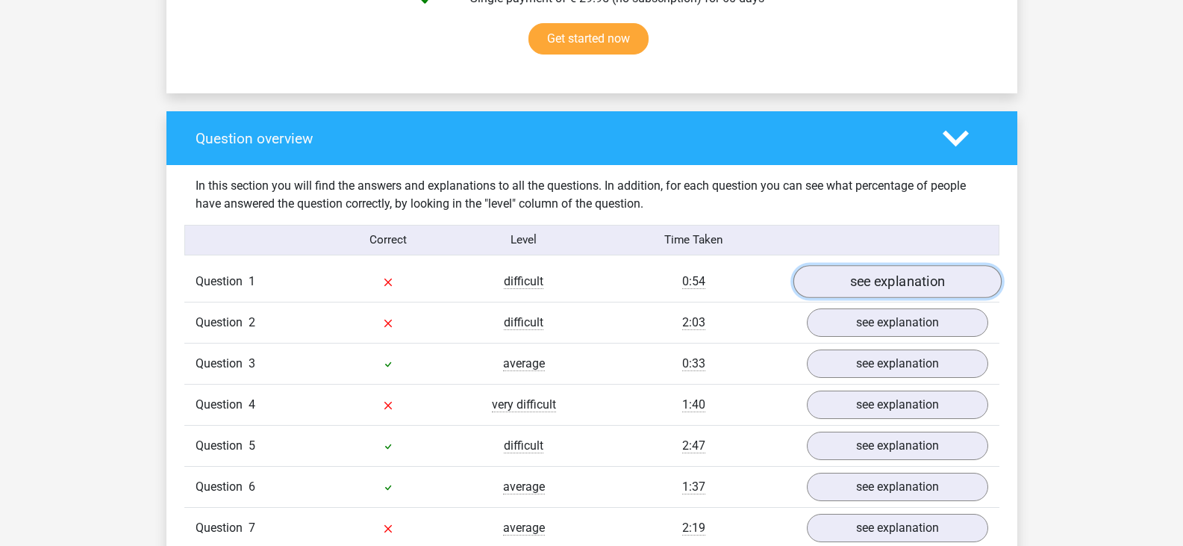
click at [899, 290] on link "see explanation" at bounding box center [897, 281] width 208 height 33
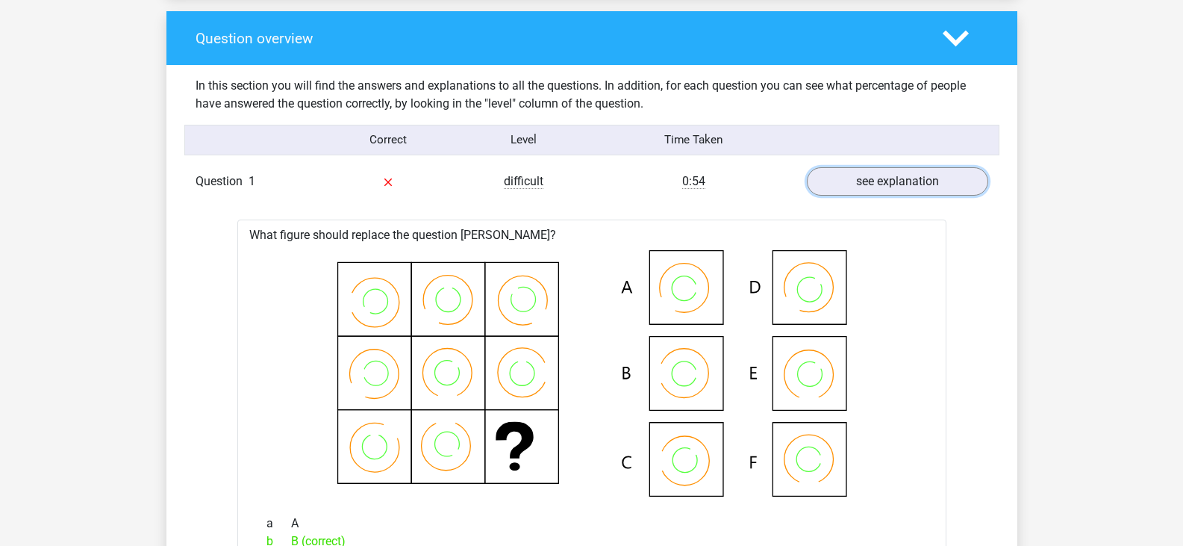
scroll to position [1194, 0]
